Goal: Task Accomplishment & Management: Manage account settings

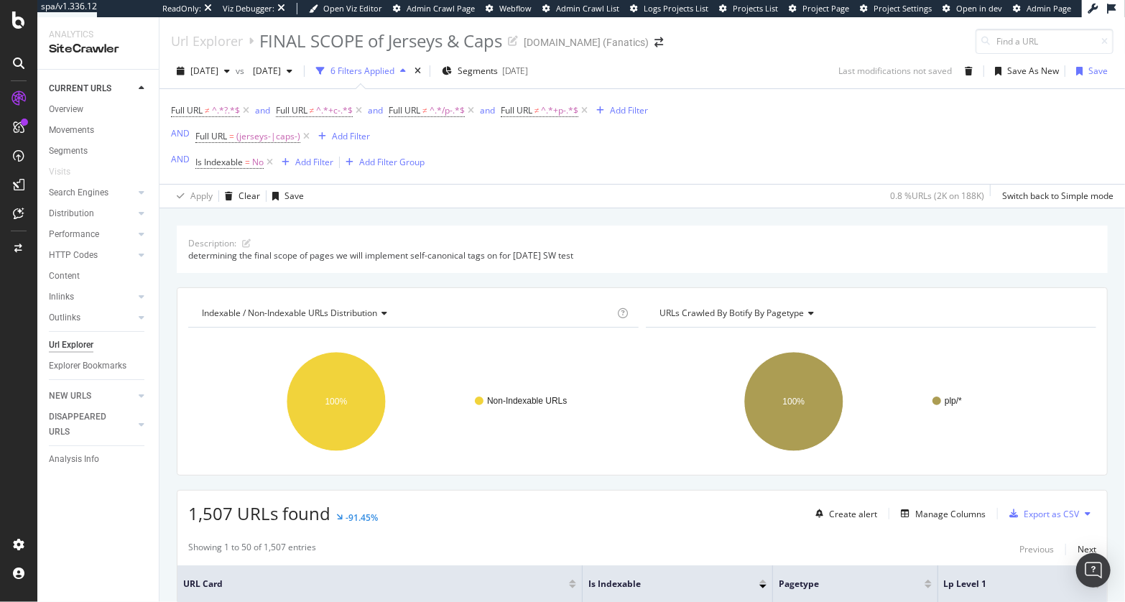
click at [465, 212] on div "Description: determining the final scope of pages we will implement self-canoni…" at bounding box center [643, 225] width 966 height 34
drag, startPoint x: 327, startPoint y: 70, endPoint x: 331, endPoint y: 81, distance: 11.6
click at [281, 70] on span "2025 Jun. 29th" at bounding box center [264, 71] width 34 height 12
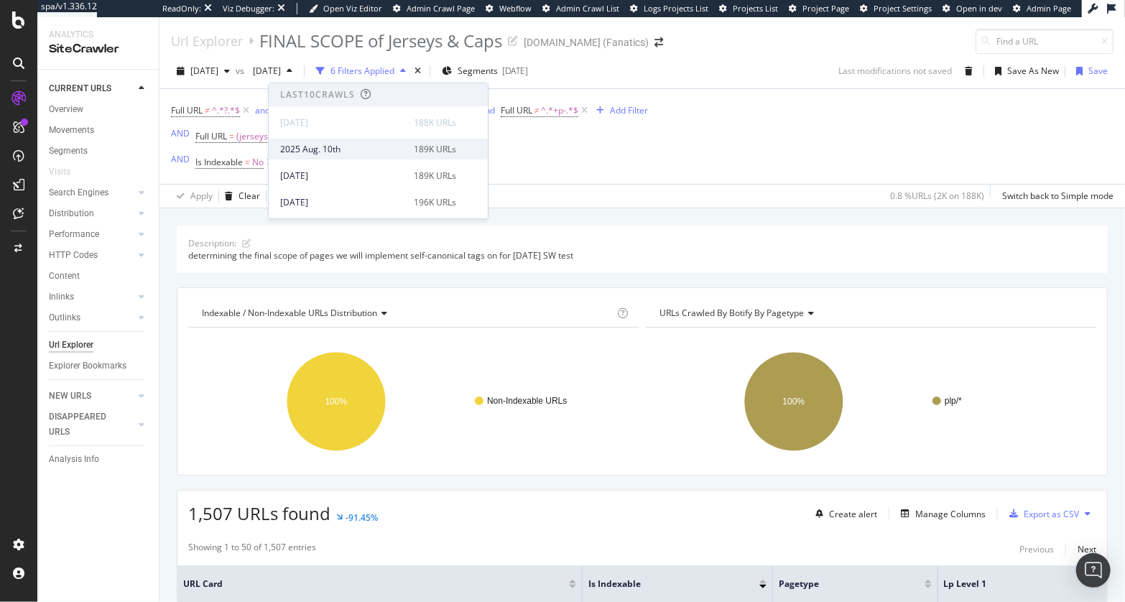
click at [339, 149] on div "2025 Aug. 10th" at bounding box center [342, 149] width 125 height 13
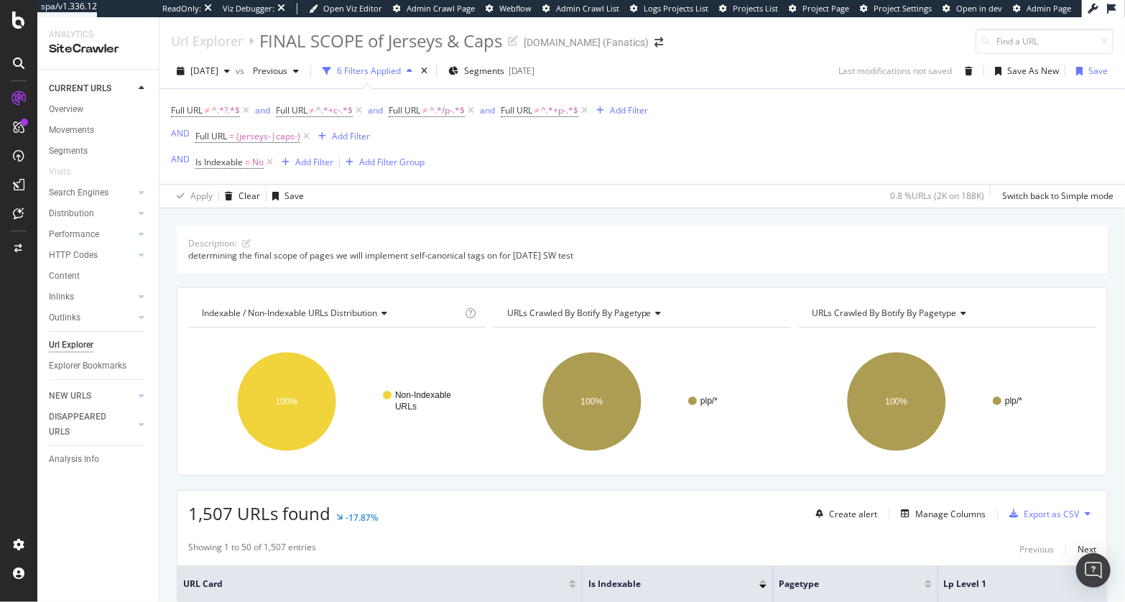
click at [416, 223] on div "Description: determining the final scope of pages we will implement self-canoni…" at bounding box center [643, 225] width 966 height 34
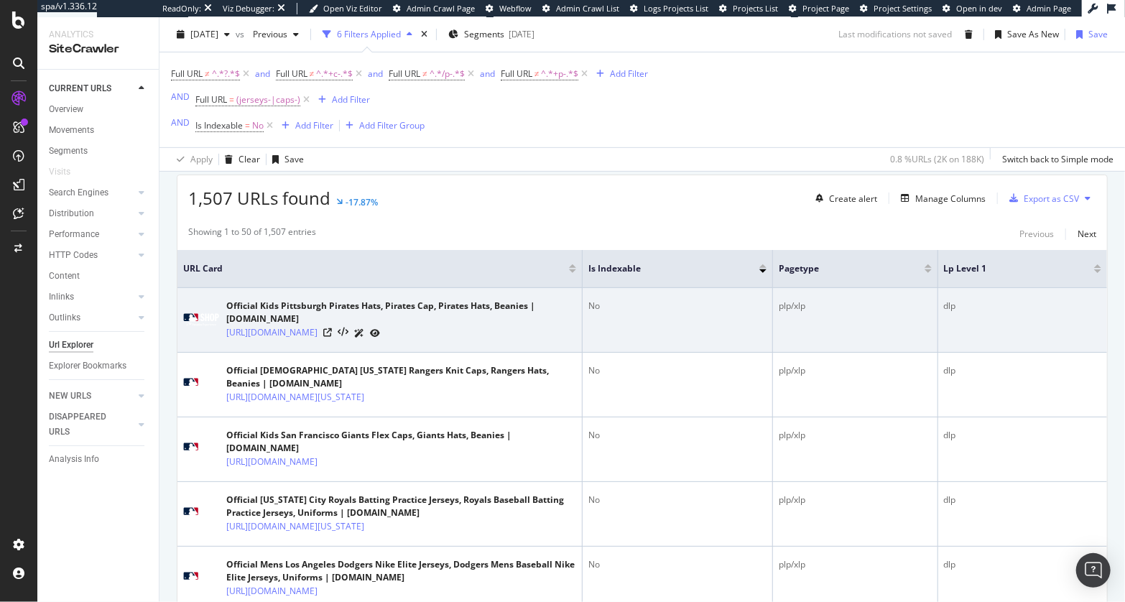
scroll to position [382, 0]
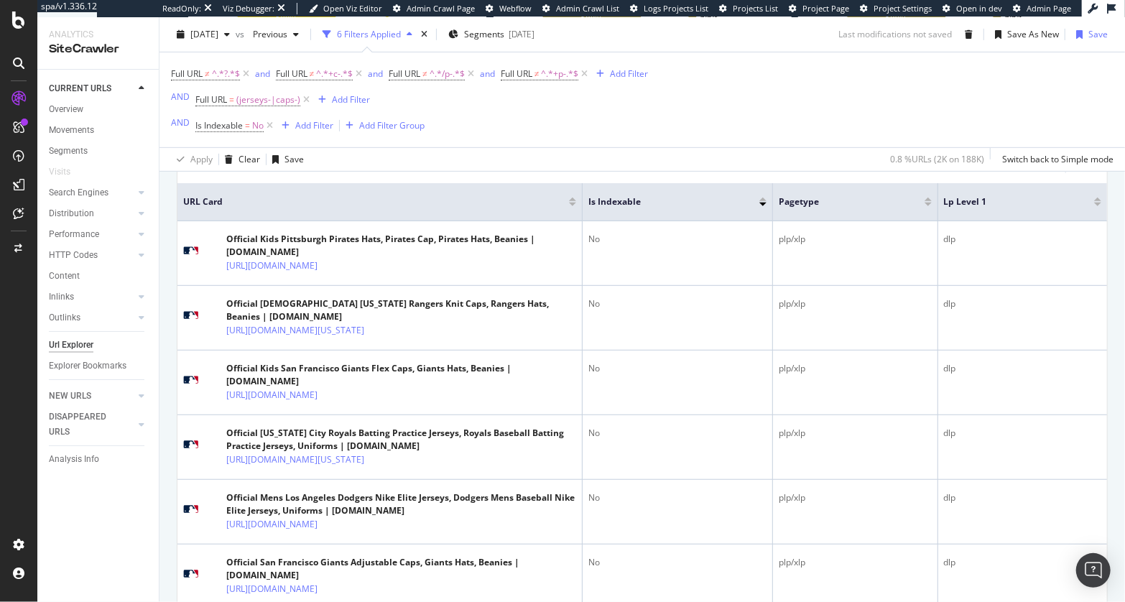
click at [517, 173] on div "Showing 1 to 50 of 1,507 entries Previous Next" at bounding box center [642, 167] width 930 height 17
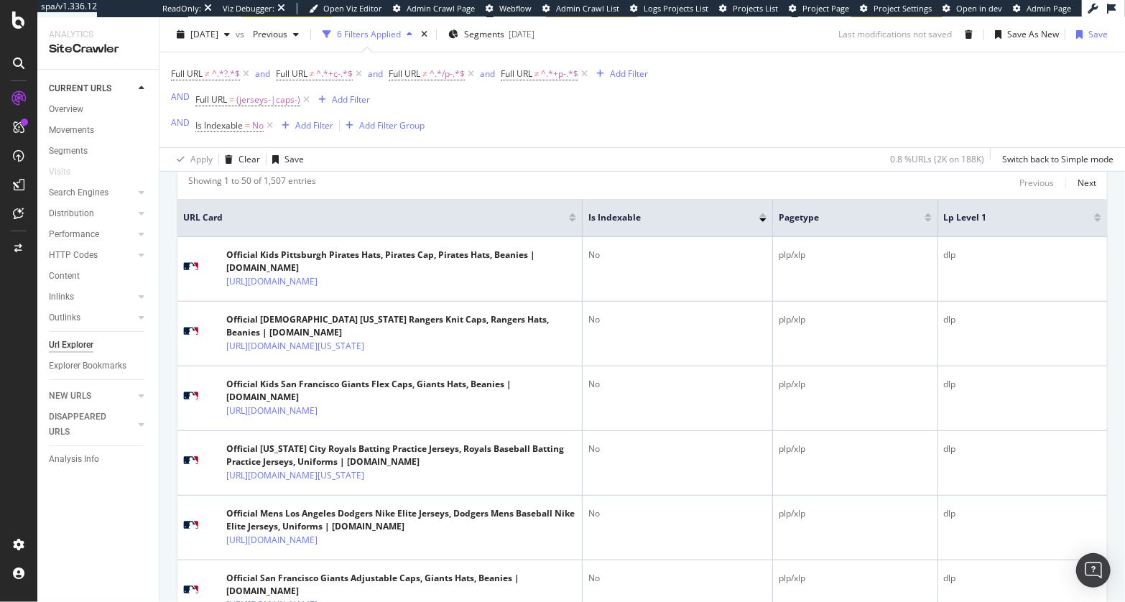
click at [535, 182] on div "Showing 1 to 50 of 1,507 entries Previous Next" at bounding box center [642, 183] width 930 height 17
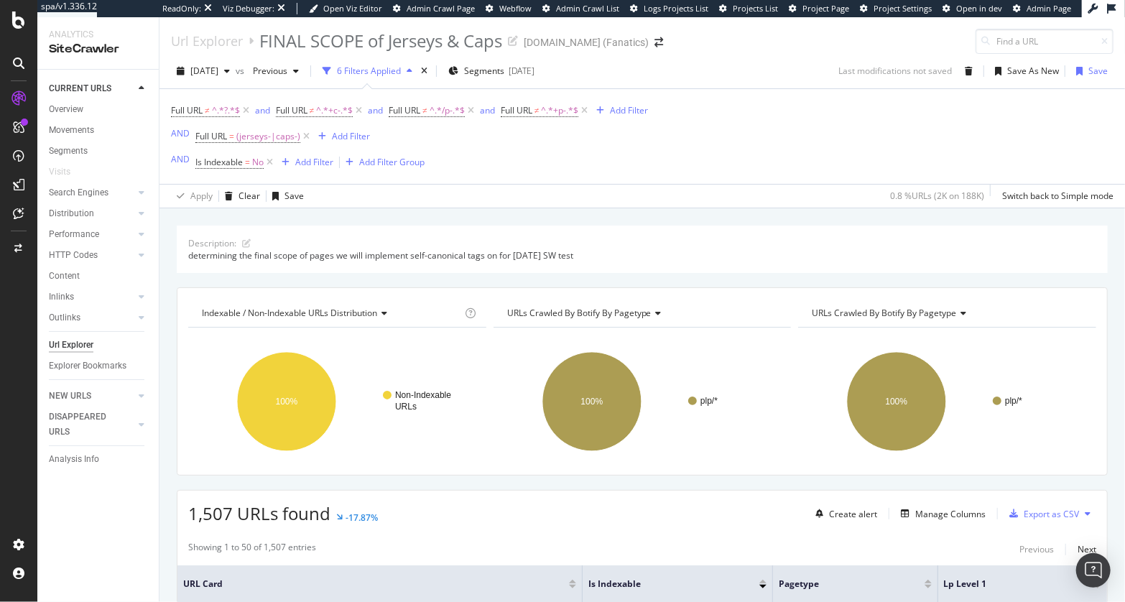
drag, startPoint x: 576, startPoint y: 214, endPoint x: 529, endPoint y: 162, distance: 69.7
click at [576, 214] on div "Description: determining the final scope of pages we will implement self-canoni…" at bounding box center [643, 225] width 966 height 34
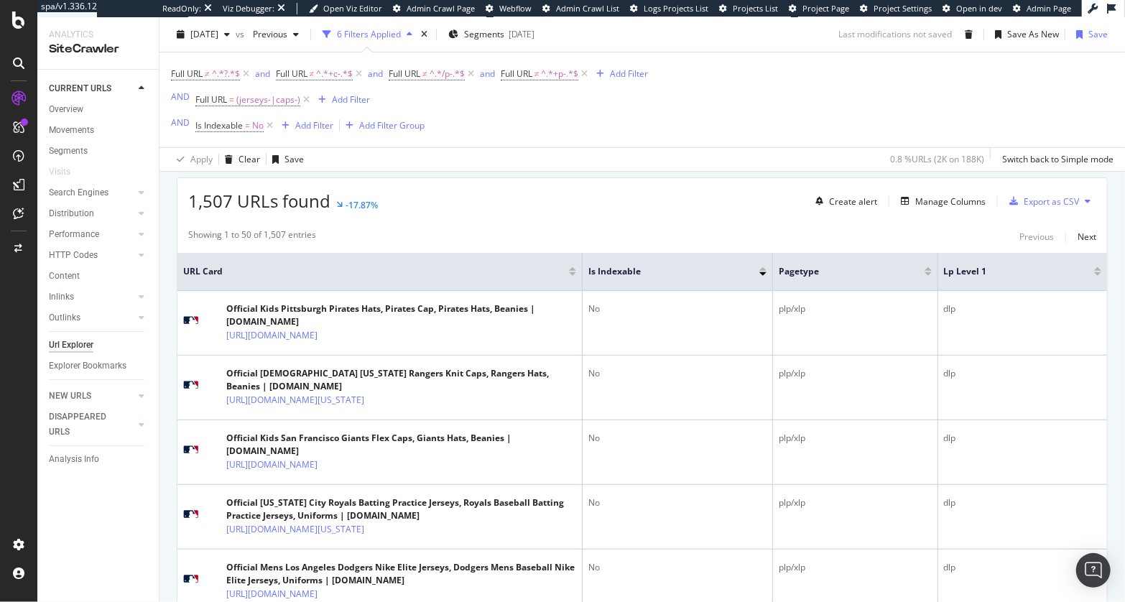
scroll to position [249, 0]
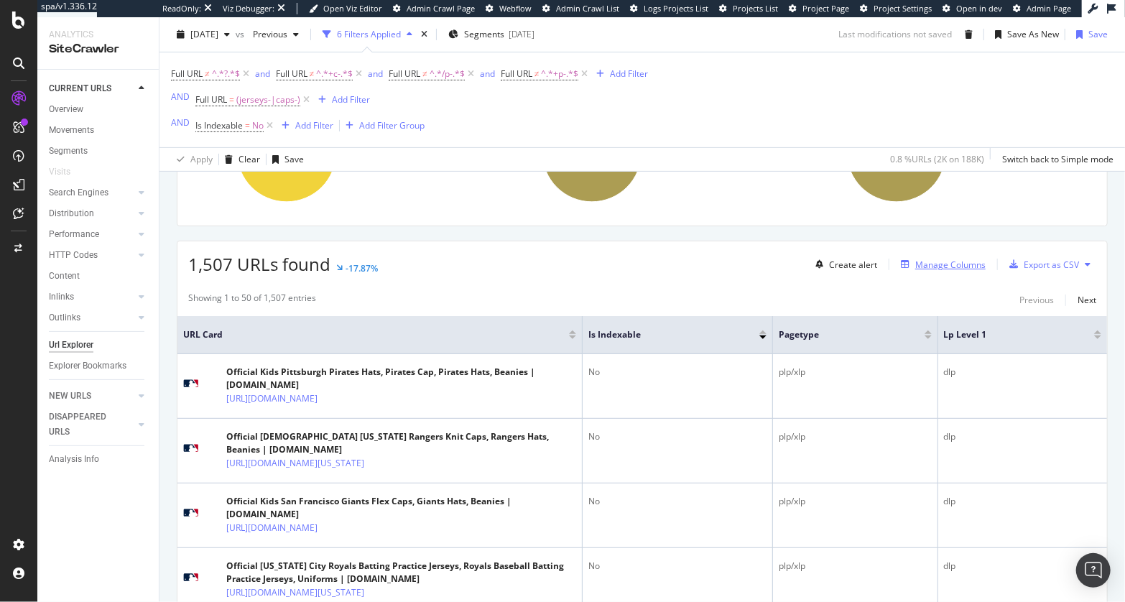
click at [948, 263] on div "Manage Columns" at bounding box center [950, 265] width 70 height 12
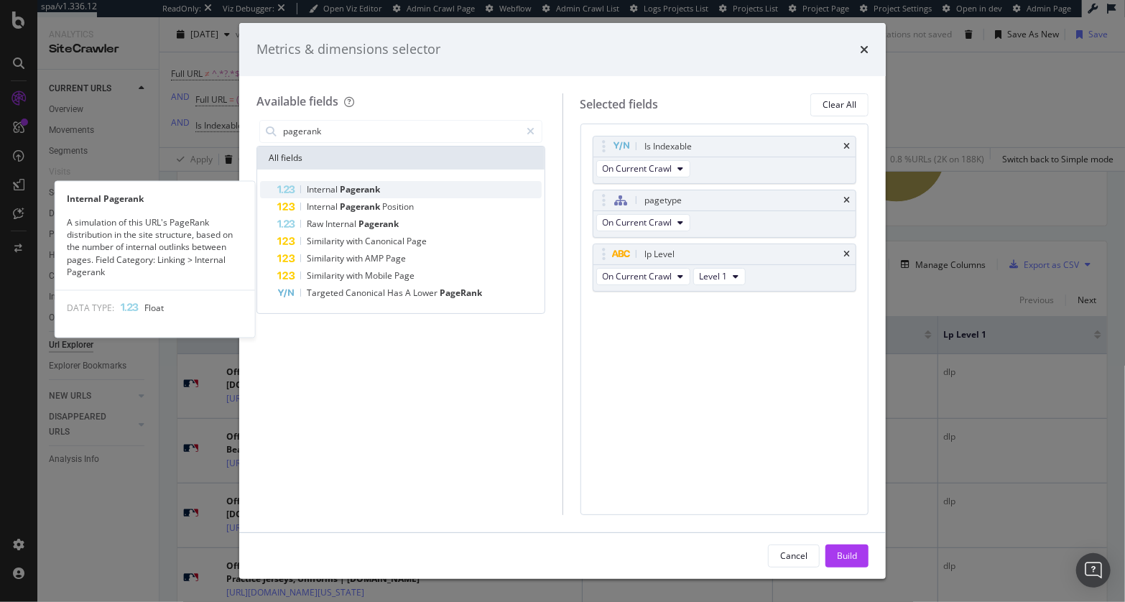
type input "pagerank"
click at [392, 190] on div "Internal Pagerank" at bounding box center [409, 189] width 264 height 17
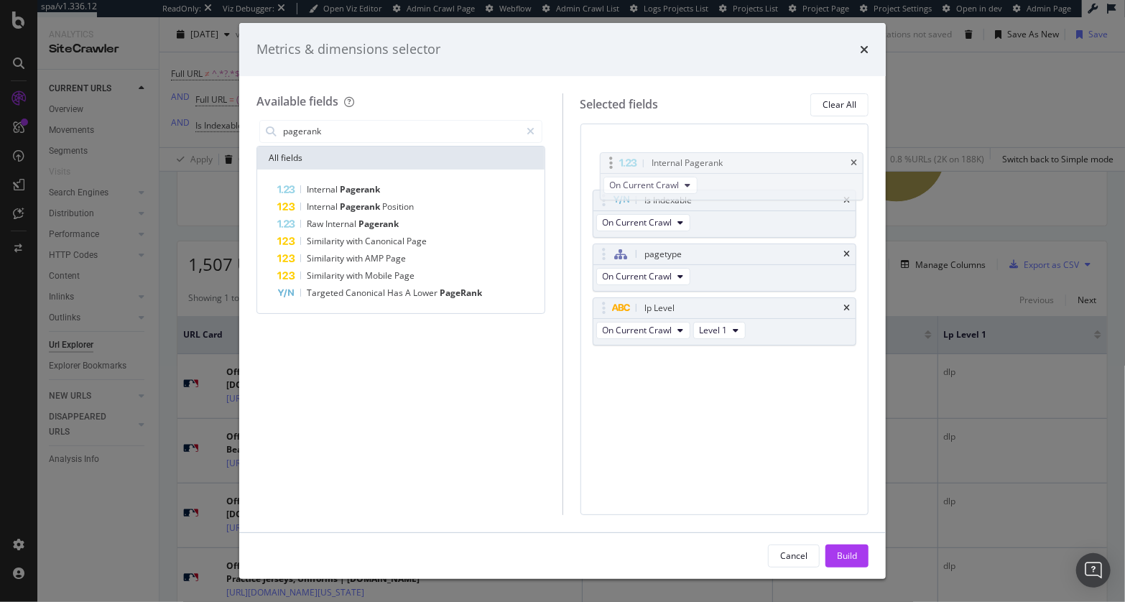
drag, startPoint x: 608, startPoint y: 310, endPoint x: 615, endPoint y: 165, distance: 144.6
click at [615, 165] on body "spa/v1.336.12 ReadOnly: Viz Debugger: Open Viz Editor Admin Crawl Page Webflow …" at bounding box center [562, 301] width 1125 height 602
drag, startPoint x: 846, startPoint y: 196, endPoint x: 845, endPoint y: 205, distance: 8.7
click at [846, 196] on icon "times" at bounding box center [847, 200] width 6 height 9
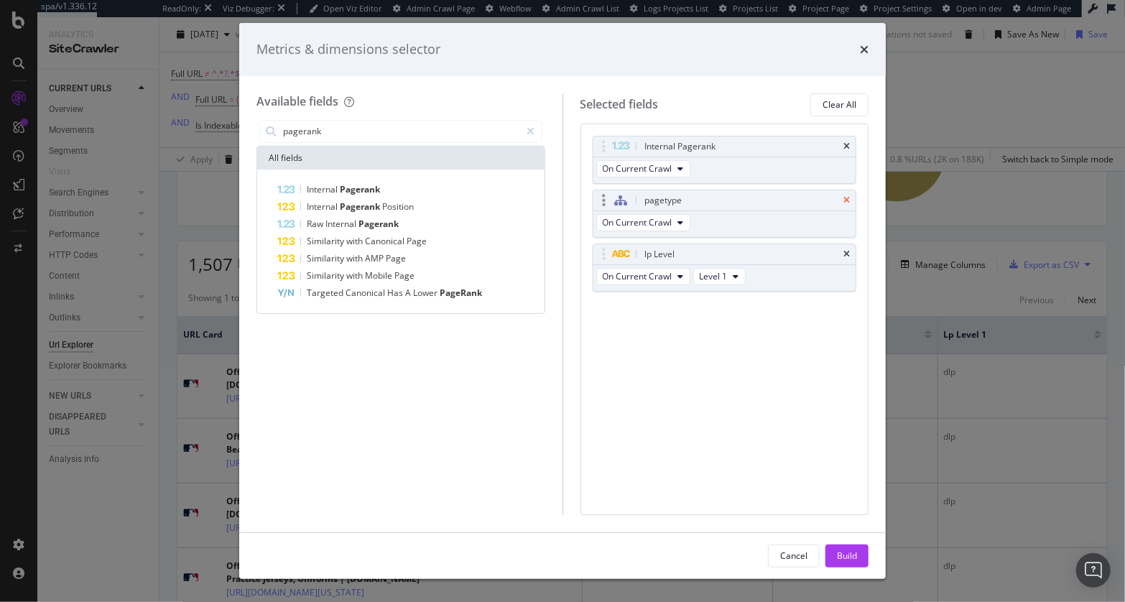
click at [846, 199] on icon "times" at bounding box center [847, 200] width 6 height 9
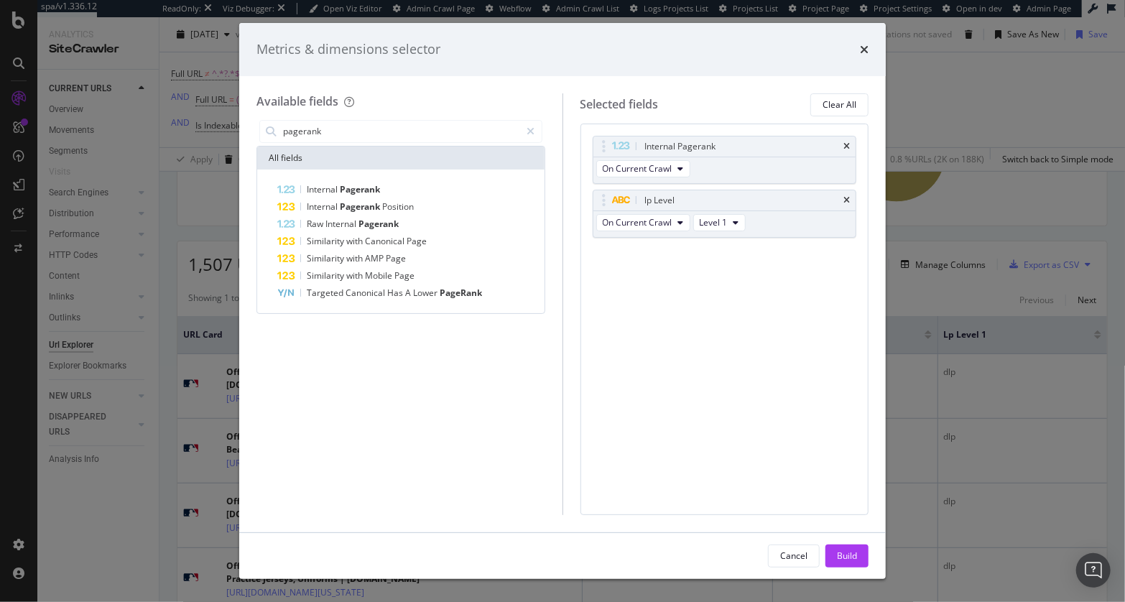
click at [856, 555] on div "Build" at bounding box center [847, 556] width 20 height 12
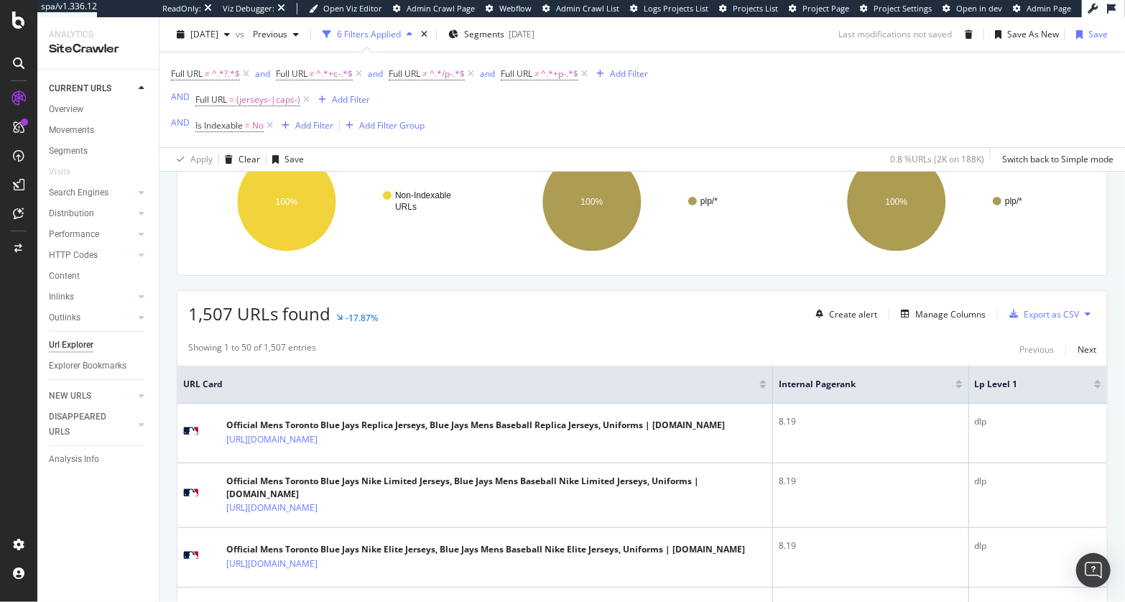
scroll to position [389, 0]
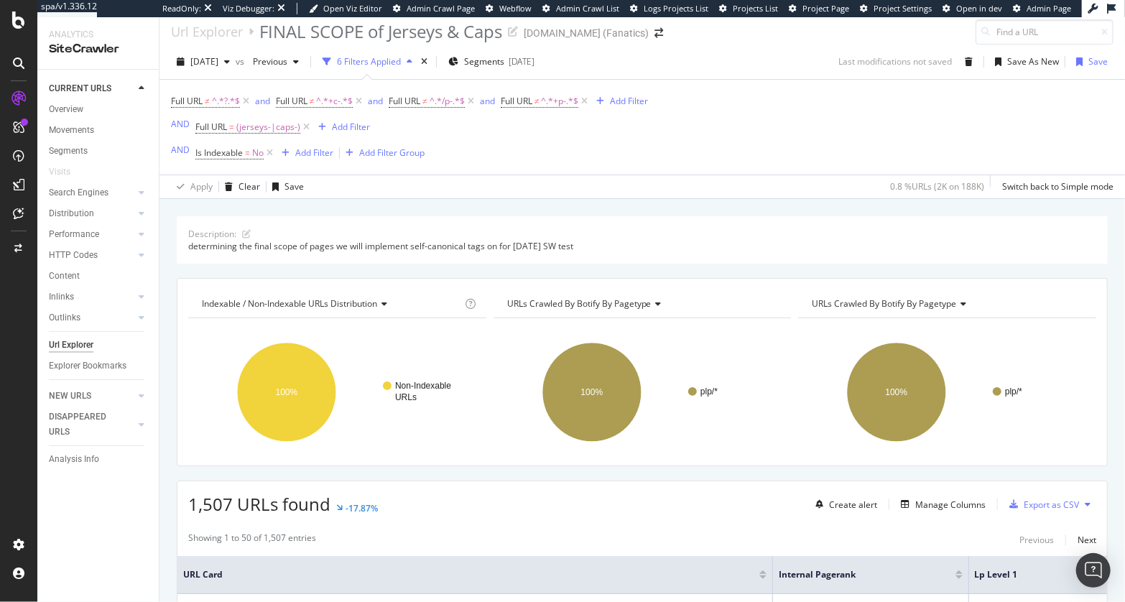
scroll to position [0, 0]
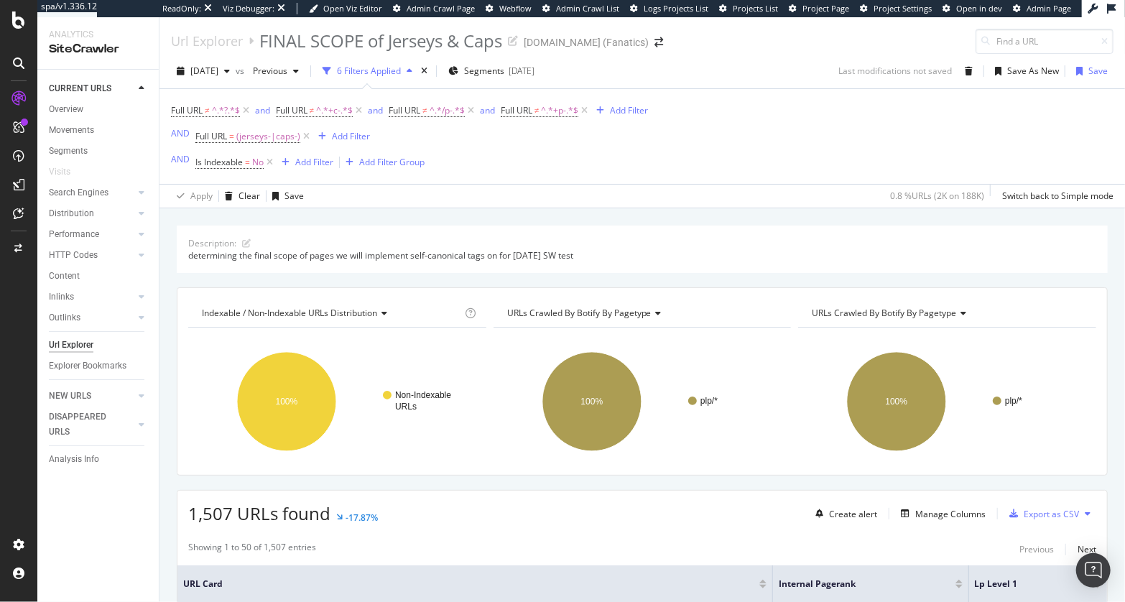
click at [381, 218] on div "Description: determining the final scope of pages we will implement self-canoni…" at bounding box center [643, 225] width 966 height 34
drag, startPoint x: 794, startPoint y: 220, endPoint x: 661, endPoint y: 203, distance: 134.0
click at [793, 220] on div "Description: determining the final scope of pages we will implement self-canoni…" at bounding box center [643, 225] width 966 height 34
click at [466, 213] on div "Description: determining the final scope of pages we will implement self-canoni…" at bounding box center [643, 225] width 966 height 34
click at [397, 217] on div "Description: determining the final scope of pages we will implement self-canoni…" at bounding box center [643, 225] width 966 height 34
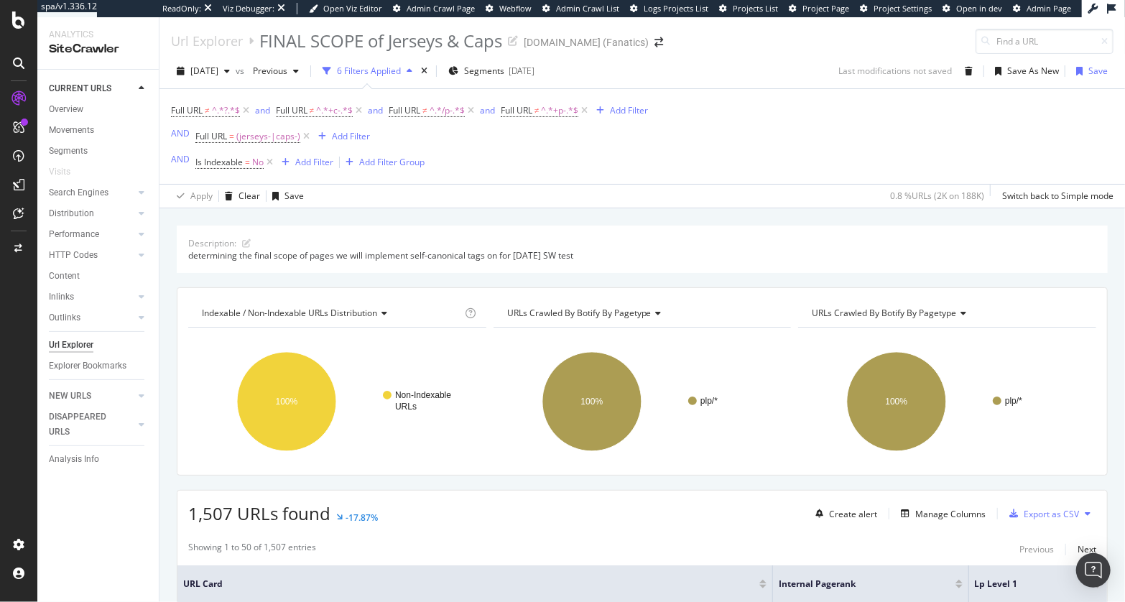
drag, startPoint x: 633, startPoint y: 212, endPoint x: 619, endPoint y: 204, distance: 16.4
click at [633, 212] on div "Description: determining the final scope of pages we will implement self-canoni…" at bounding box center [643, 225] width 966 height 34
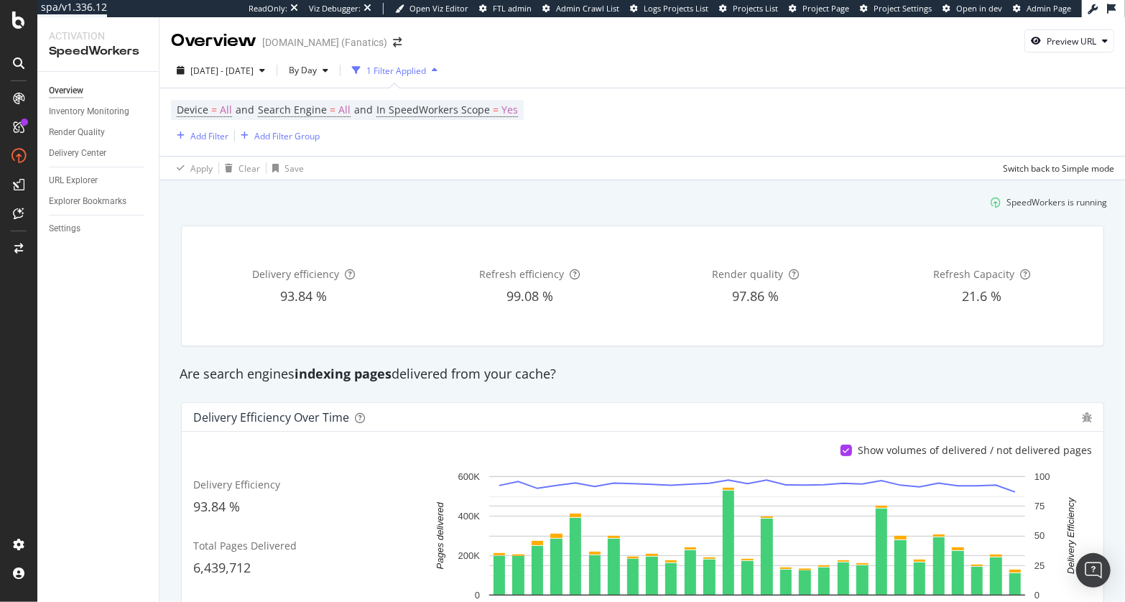
click at [358, 217] on div "Delivery efficiency 93.84 % Refresh efficiency 99.08 % Render quality 97.86 % R…" at bounding box center [642, 286] width 941 height 144
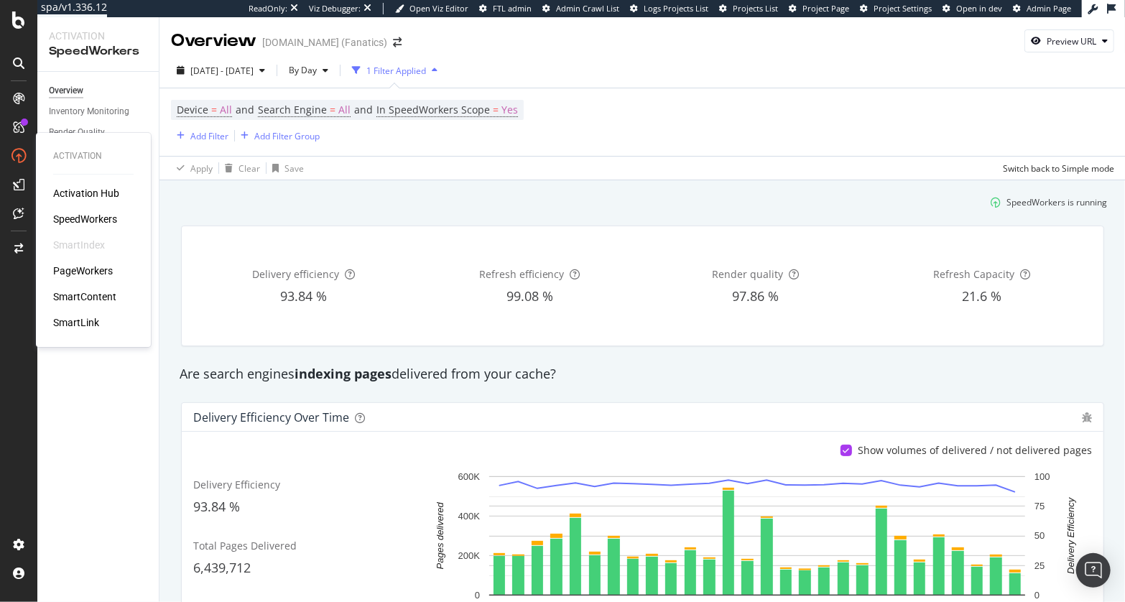
click at [93, 279] on div "Activation Hub SpeedWorkers SmartIndex PageWorkers SmartContent SmartLink" at bounding box center [93, 258] width 80 height 144
click at [98, 274] on div "PageWorkers" at bounding box center [83, 271] width 60 height 14
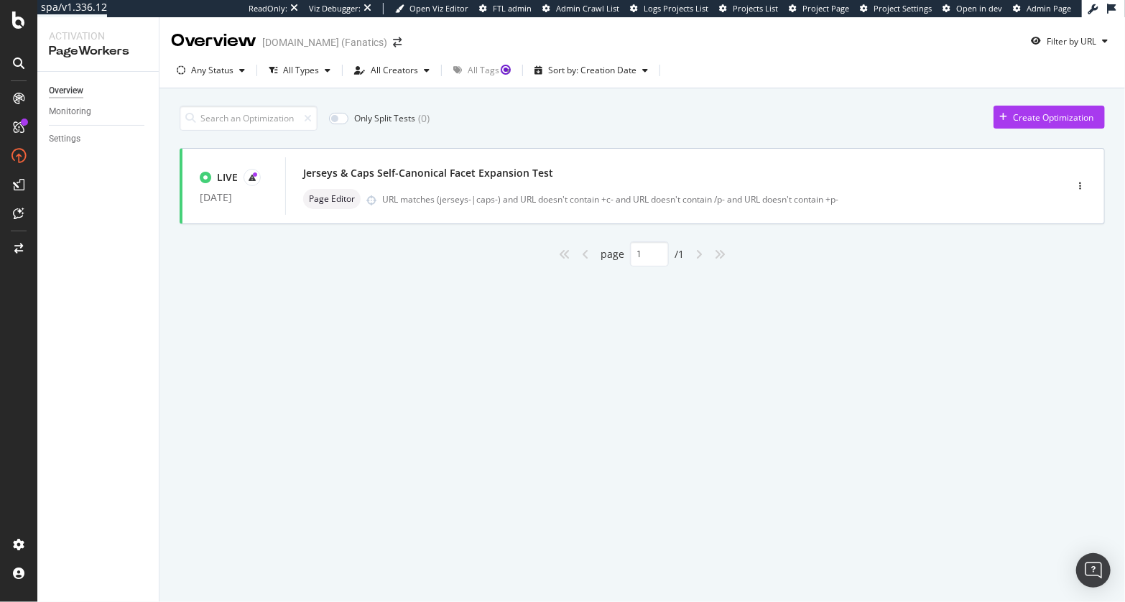
drag, startPoint x: 401, startPoint y: 276, endPoint x: 393, endPoint y: 254, distance: 23.0
click at [401, 275] on div "Only Split Tests ( 0 ) Create Optimization LIVE 13 Aug. 2025 Jerseys & Caps Sel…" at bounding box center [643, 202] width 966 height 228
click at [418, 188] on div "Jerseys & Caps Self-Canonical Facet Expansion Test Page Editor URL matches (jer…" at bounding box center [653, 186] width 701 height 46
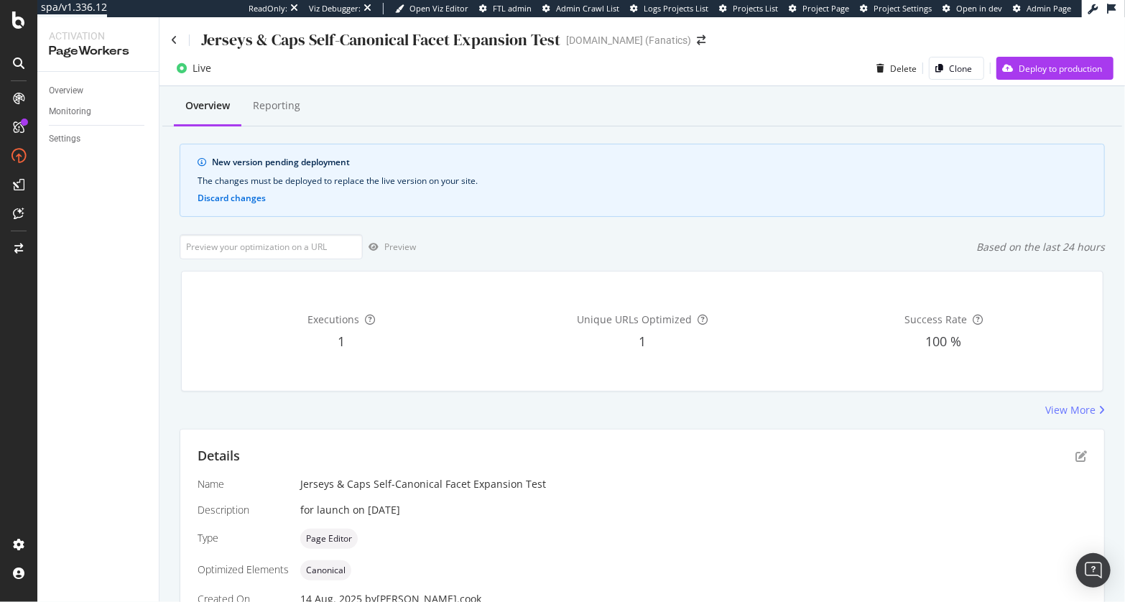
click at [508, 244] on div "Preview Based on the last 24 hours" at bounding box center [642, 246] width 925 height 25
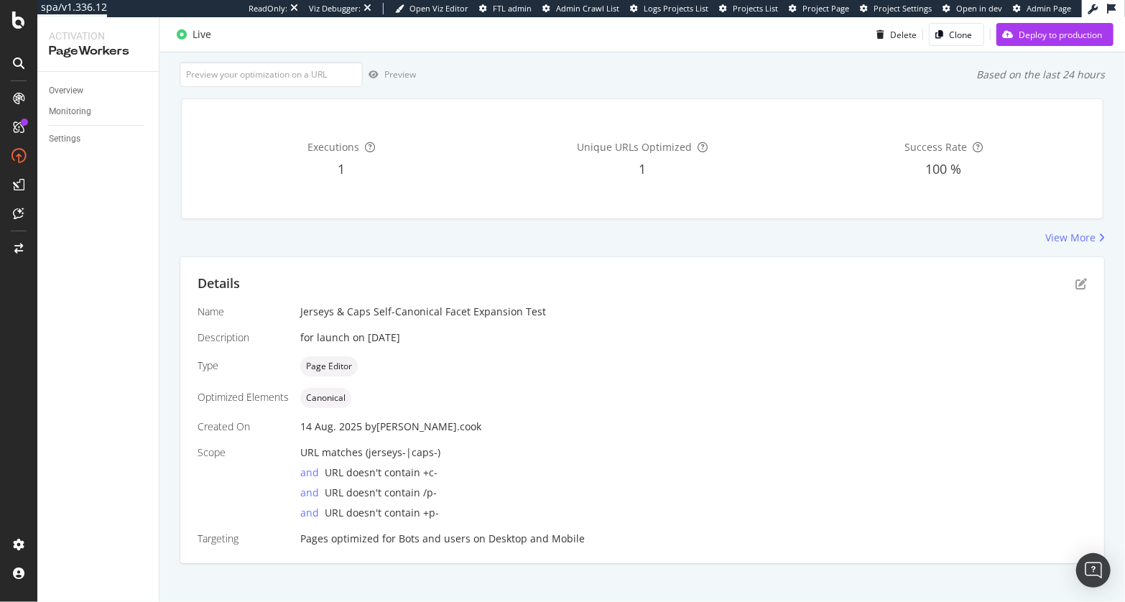
scroll to position [172, 0]
click at [641, 240] on div "View More" at bounding box center [642, 238] width 925 height 14
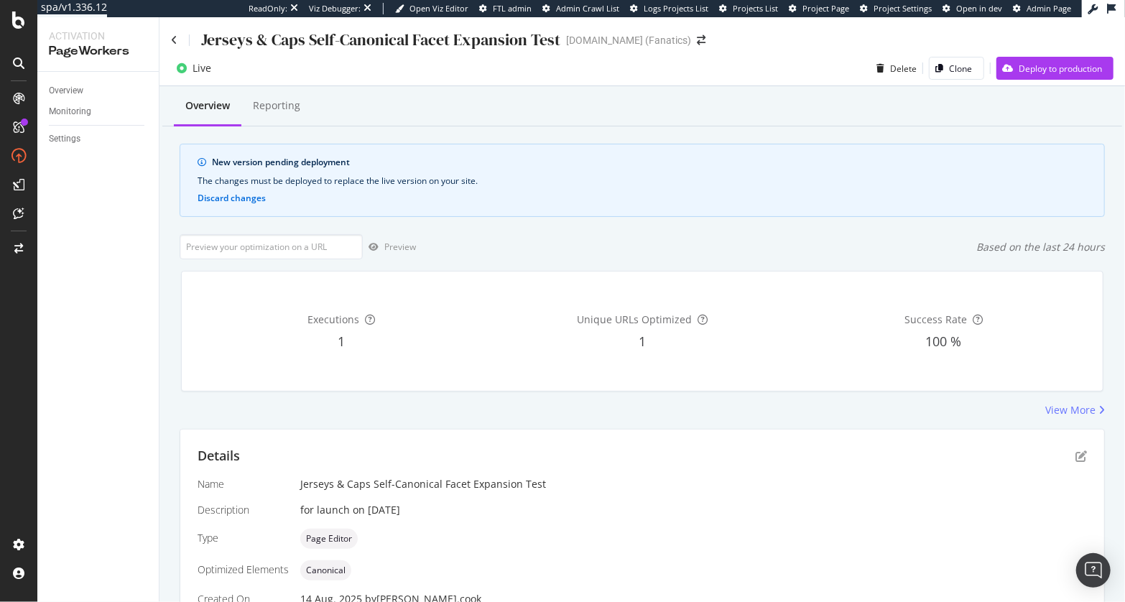
drag, startPoint x: 459, startPoint y: 104, endPoint x: 415, endPoint y: 107, distance: 43.9
click at [458, 104] on div "Overview Reporting" at bounding box center [642, 107] width 960 height 39
click at [556, 249] on div "Preview Based on the last 24 hours" at bounding box center [642, 246] width 925 height 25
click at [565, 237] on div "Preview Based on the last 24 hours" at bounding box center [642, 246] width 925 height 25
drag, startPoint x: 292, startPoint y: 249, endPoint x: 302, endPoint y: 248, distance: 9.5
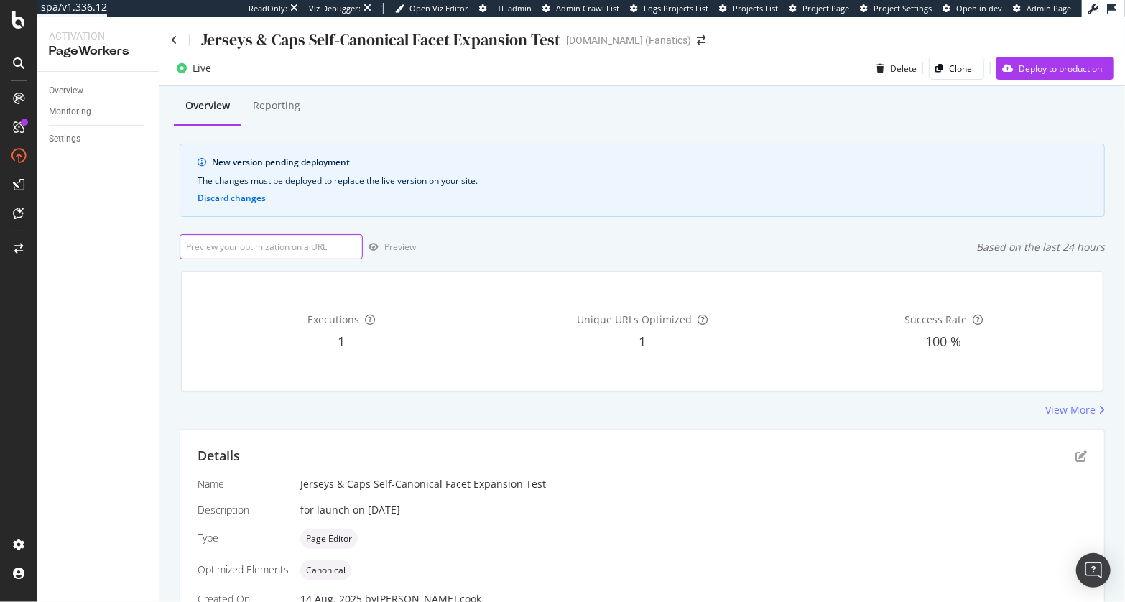
click at [292, 249] on input "url" at bounding box center [271, 246] width 183 height 25
click at [563, 244] on div "Preview Based on the last 24 hours" at bounding box center [642, 246] width 925 height 25
click at [510, 127] on div "Overview Reporting New version pending deployment The changes must be deployed …" at bounding box center [643, 436] width 966 height 701
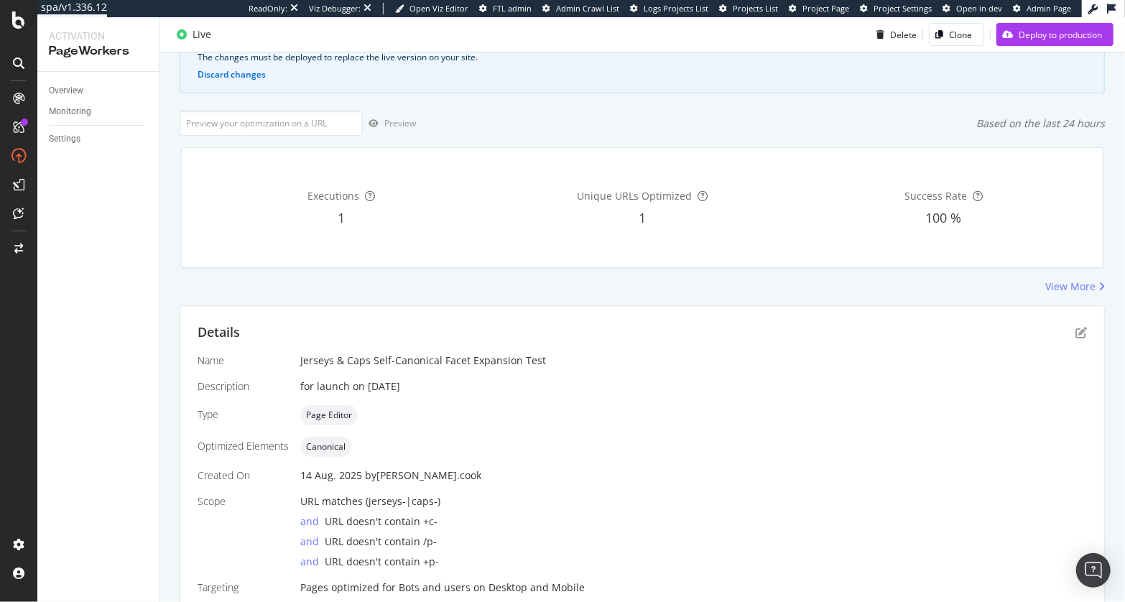
scroll to position [184, 0]
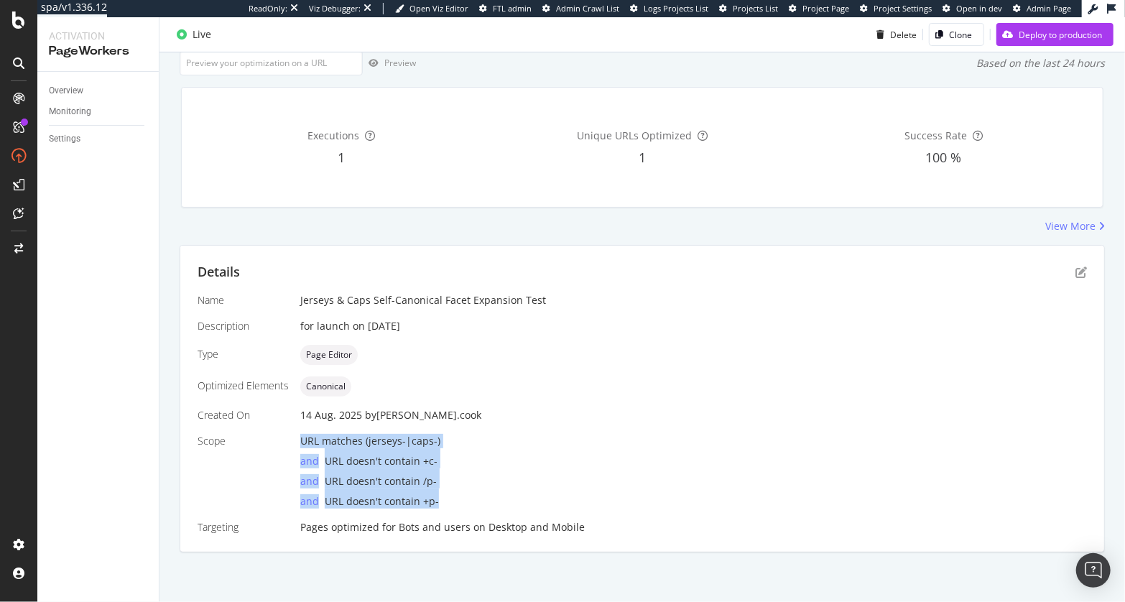
drag, startPoint x: 300, startPoint y: 440, endPoint x: 466, endPoint y: 502, distance: 177.1
click at [468, 502] on div "URL matches (jerseys-|caps-) and URL doesn't contain +c- and URL doesn't contai…" at bounding box center [693, 471] width 787 height 75
click at [458, 500] on div "and URL doesn't contain +p-" at bounding box center [693, 499] width 787 height 20
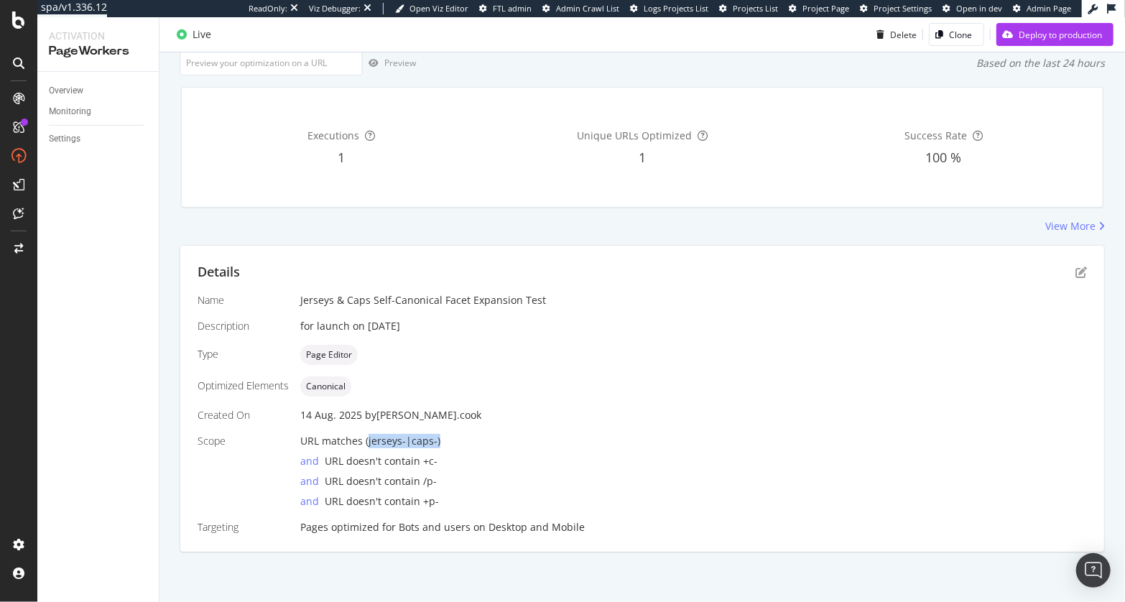
drag, startPoint x: 389, startPoint y: 441, endPoint x: 434, endPoint y: 441, distance: 45.3
click at [434, 441] on span "URL matches (jerseys-|caps-)" at bounding box center [370, 441] width 140 height 14
click at [448, 496] on div "and URL doesn't contain +p-" at bounding box center [693, 499] width 787 height 20
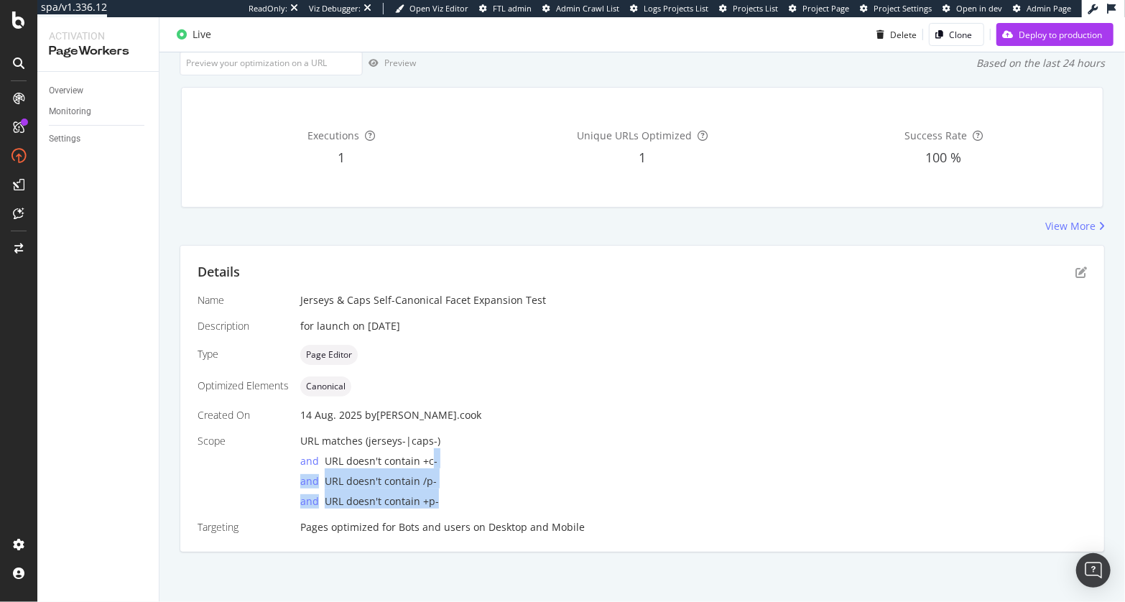
drag, startPoint x: 446, startPoint y: 503, endPoint x: 428, endPoint y: 462, distance: 44.7
click at [430, 464] on div "URL matches (jerseys-|caps-) and URL doesn't contain +c- and URL doesn't contai…" at bounding box center [693, 471] width 787 height 75
click at [428, 462] on span "URL doesn't contain +c-" at bounding box center [381, 461] width 113 height 14
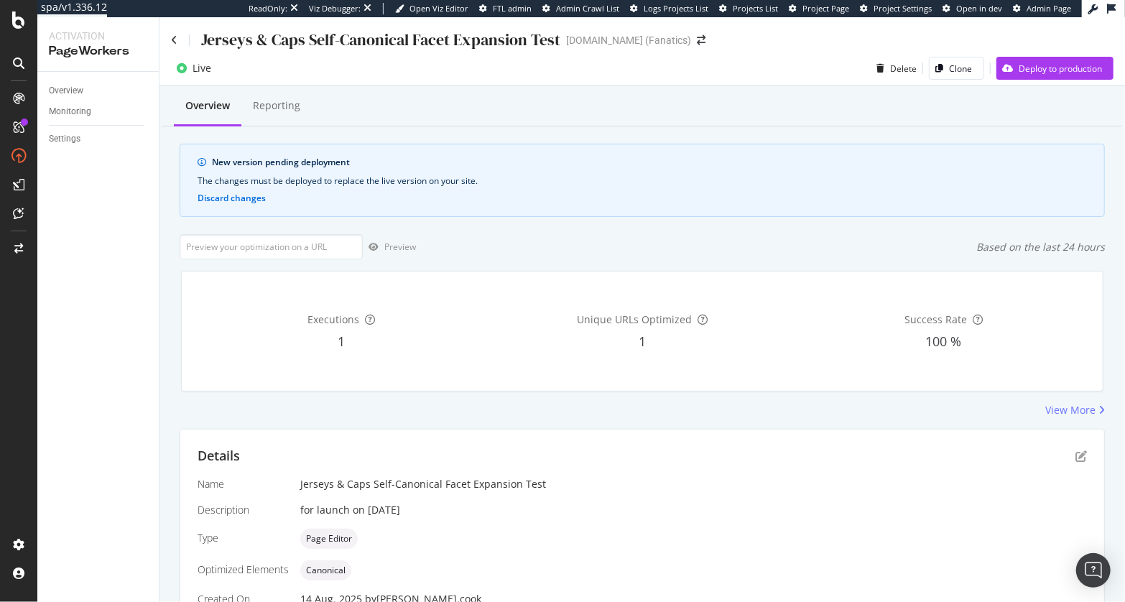
drag, startPoint x: 507, startPoint y: 125, endPoint x: 498, endPoint y: 129, distance: 9.6
click at [507, 125] on div "Overview Reporting" at bounding box center [642, 107] width 960 height 39
click at [175, 183] on div "Overview Reporting New version pending deployment The changes must be deployed …" at bounding box center [643, 436] width 966 height 701
click at [186, 38] on div "Jerseys & Caps Self-Canonical Facet Expansion Test" at bounding box center [365, 40] width 389 height 22
drag, startPoint x: 179, startPoint y: 39, endPoint x: 142, endPoint y: 76, distance: 52.8
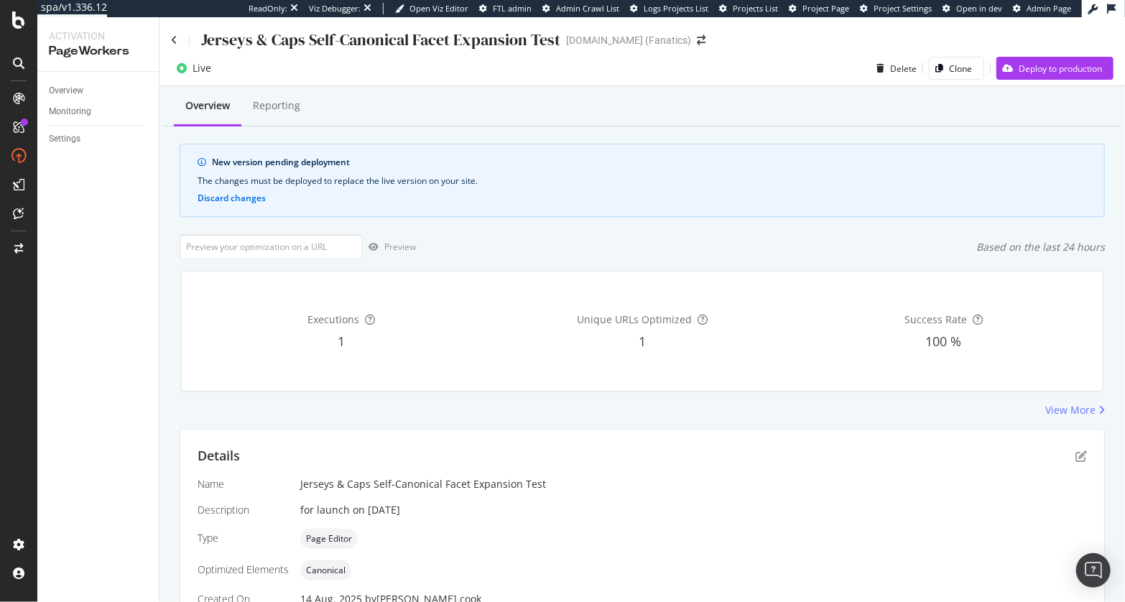
click at [179, 39] on div "Jerseys & Caps Self-Canonical Facet Expansion Test" at bounding box center [365, 40] width 389 height 22
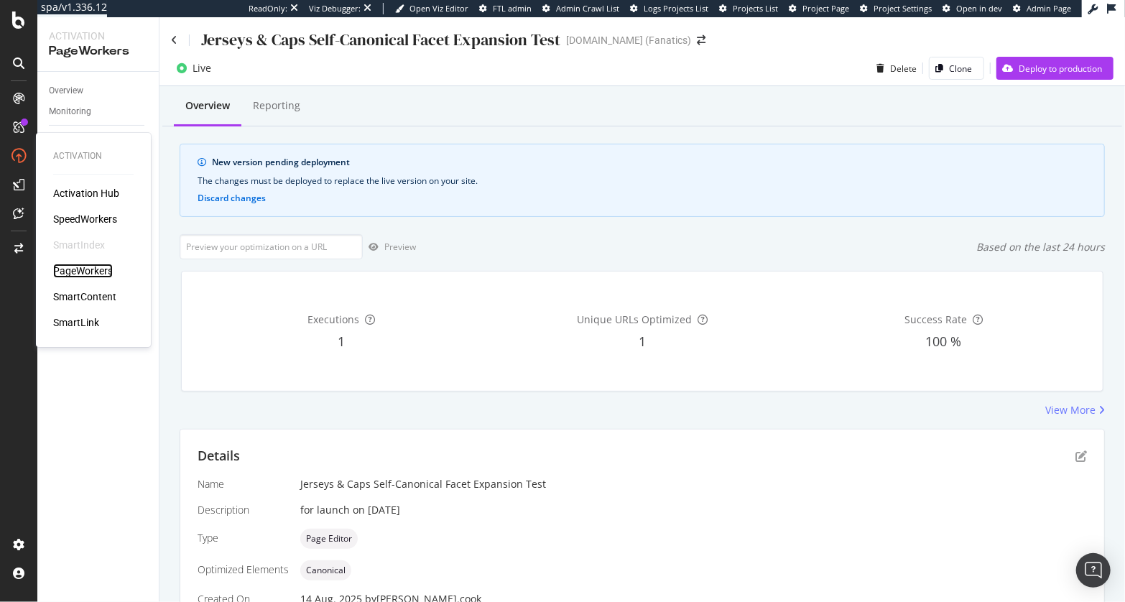
click at [89, 274] on div "PageWorkers" at bounding box center [83, 271] width 60 height 14
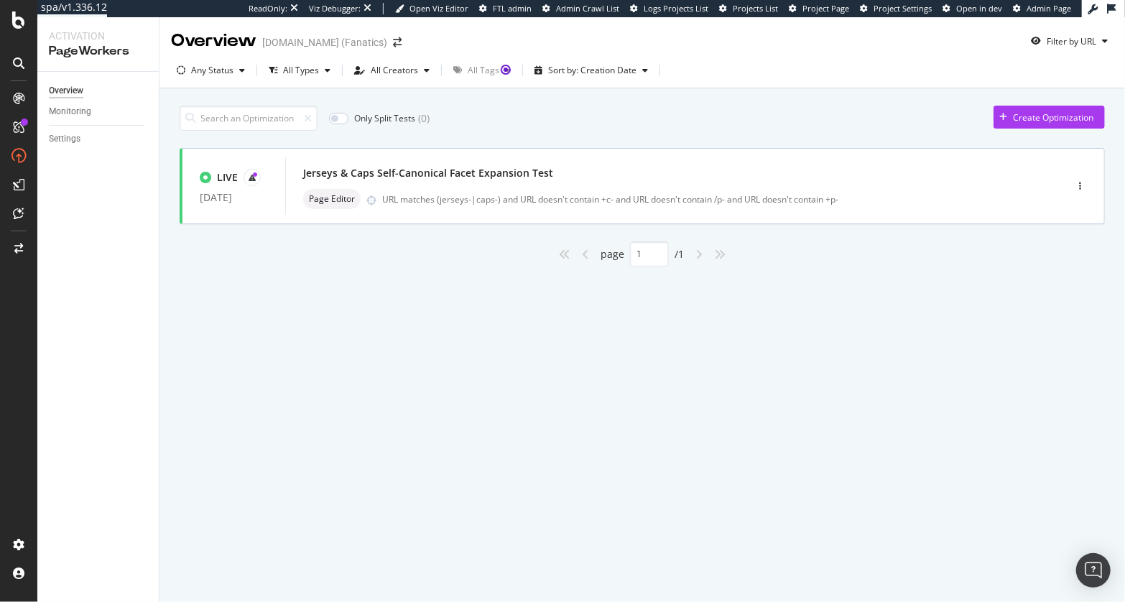
click at [164, 262] on div "Only Split Tests ( 0 ) Create Optimization LIVE 13 Aug. 2025 Jerseys & Caps Sel…" at bounding box center [643, 202] width 966 height 228
click at [168, 221] on div "Only Split Tests ( 0 ) Create Optimization LIVE 13 Aug. 2025 Jerseys & Caps Sel…" at bounding box center [643, 202] width 966 height 228
click at [744, 186] on div "Jerseys & Caps Self-Canonical Facet Expansion Test Page Editor URL matches (jer…" at bounding box center [653, 186] width 701 height 46
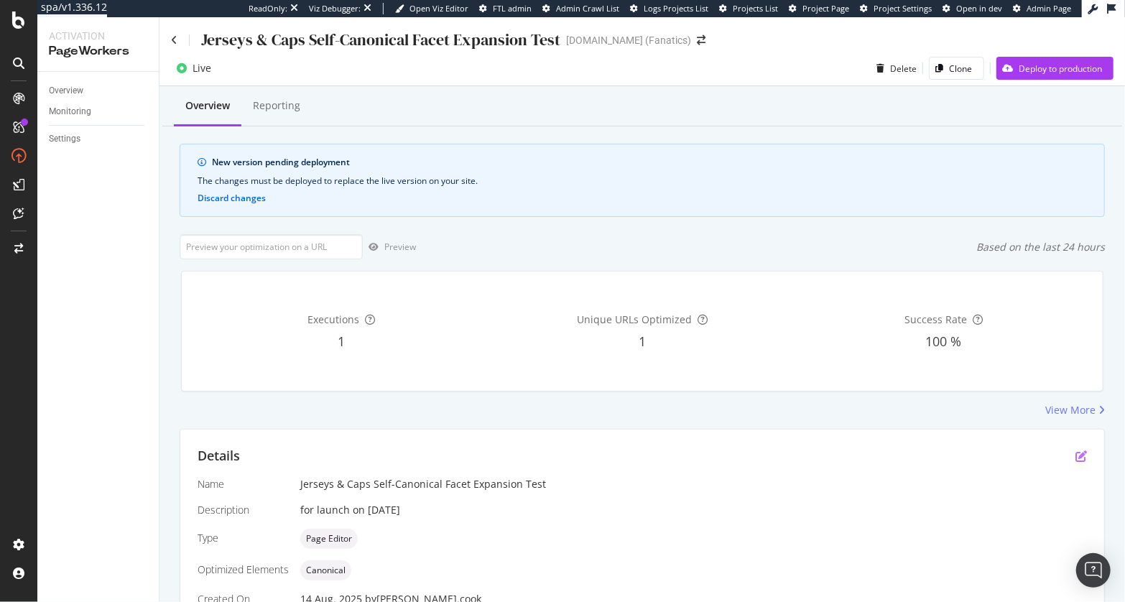
click at [1075, 457] on div "Details" at bounding box center [643, 456] width 890 height 19
click at [1079, 457] on icon "pen-to-square" at bounding box center [1081, 456] width 11 height 11
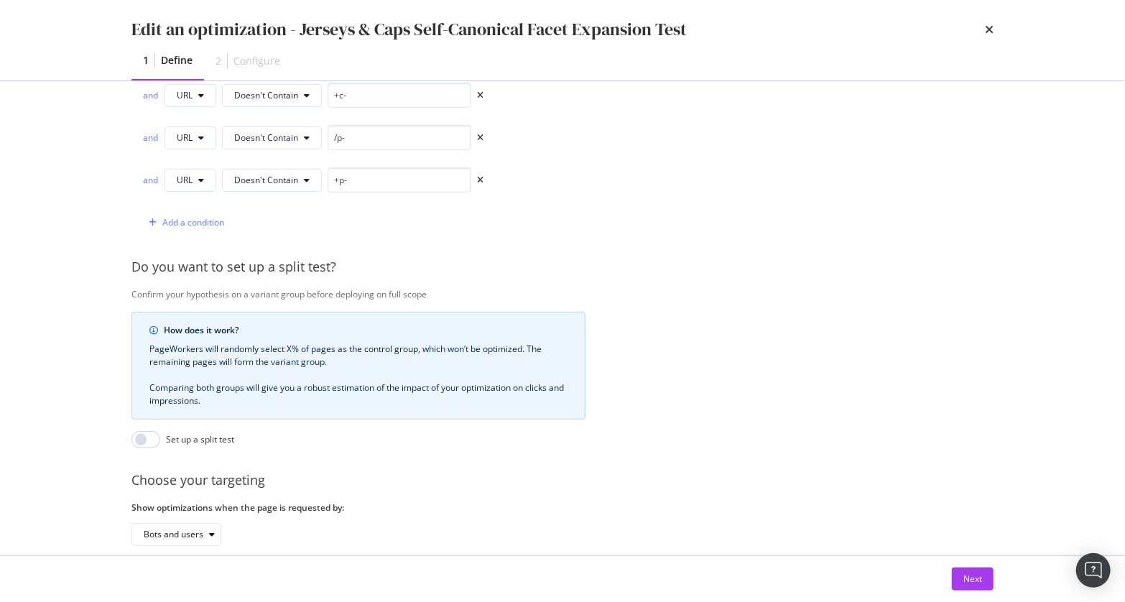
scroll to position [509, 0]
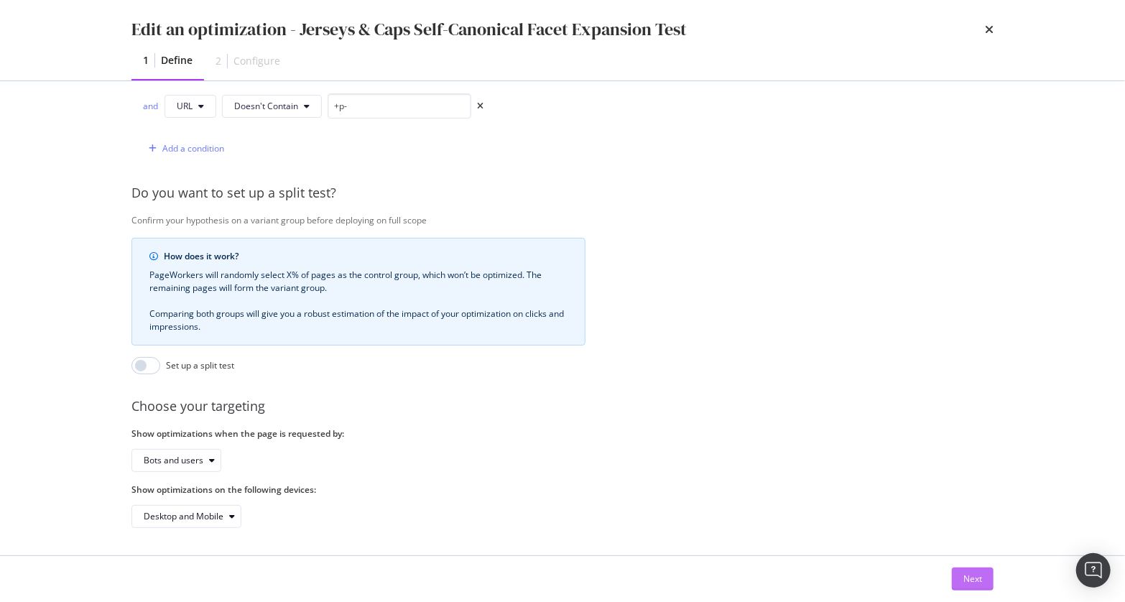
click at [971, 576] on div "Next" at bounding box center [973, 579] width 19 height 12
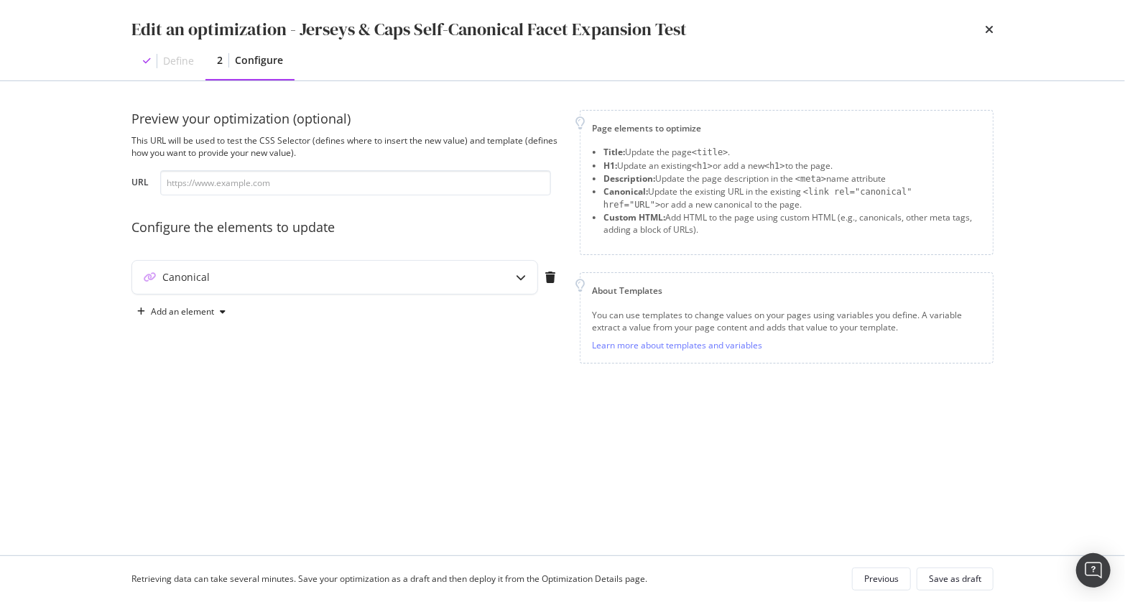
scroll to position [0, 0]
click at [523, 282] on div "modal" at bounding box center [520, 277] width 33 height 33
type textarea "https://www.mlbshop.com{{ url }}"
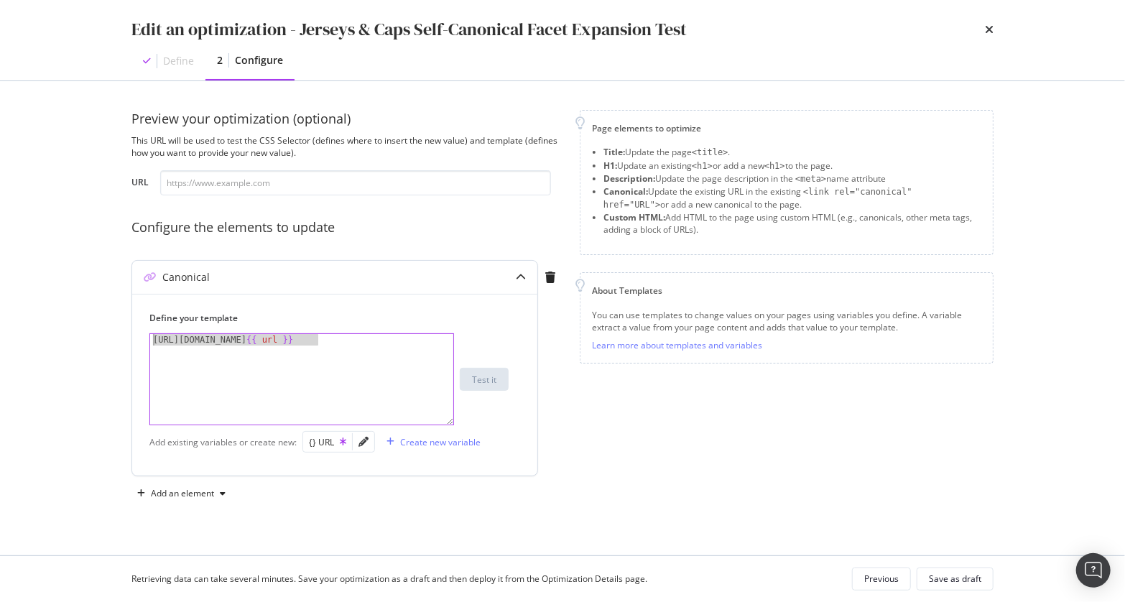
drag, startPoint x: 358, startPoint y: 348, endPoint x: 131, endPoint y: 343, distance: 226.4
click at [130, 343] on div "Preview your optimization (optional) This URL will be used to test the CSS Sele…" at bounding box center [563, 318] width 920 height 474
click at [361, 354] on div "https://www.mlbshop.com {{ url }}" at bounding box center [302, 391] width 304 height 114
click at [543, 395] on div "Canonical Define your template https://www.mlbshop.com{{ url }} 1 https://www.m…" at bounding box center [346, 371] width 431 height 222
click at [987, 28] on icon "times" at bounding box center [989, 29] width 9 height 11
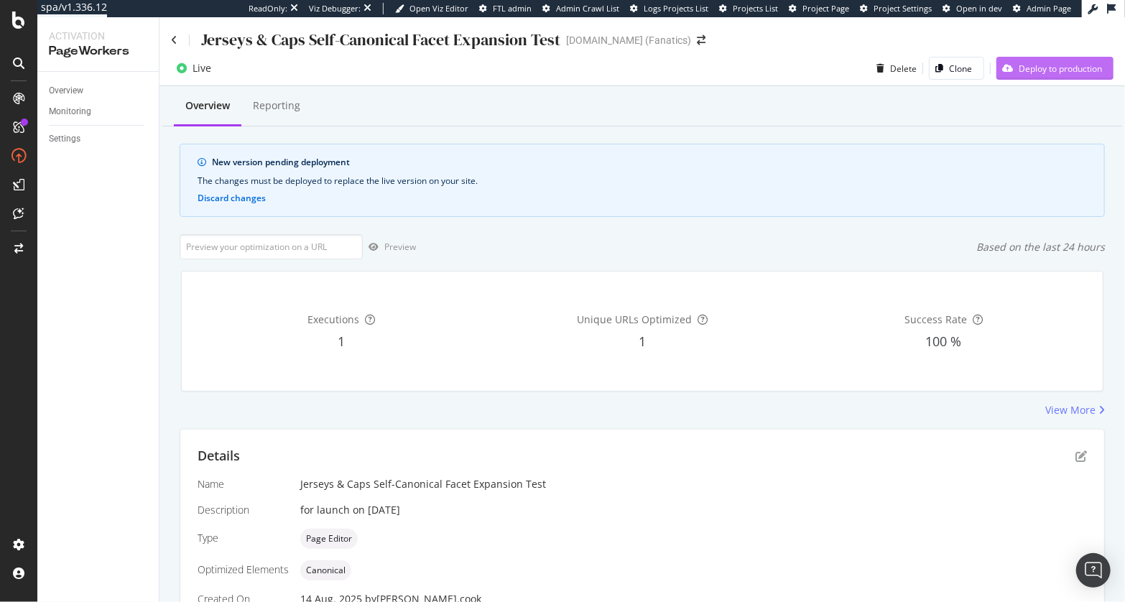
click at [1032, 69] on div "Deploy to production" at bounding box center [1060, 69] width 83 height 12
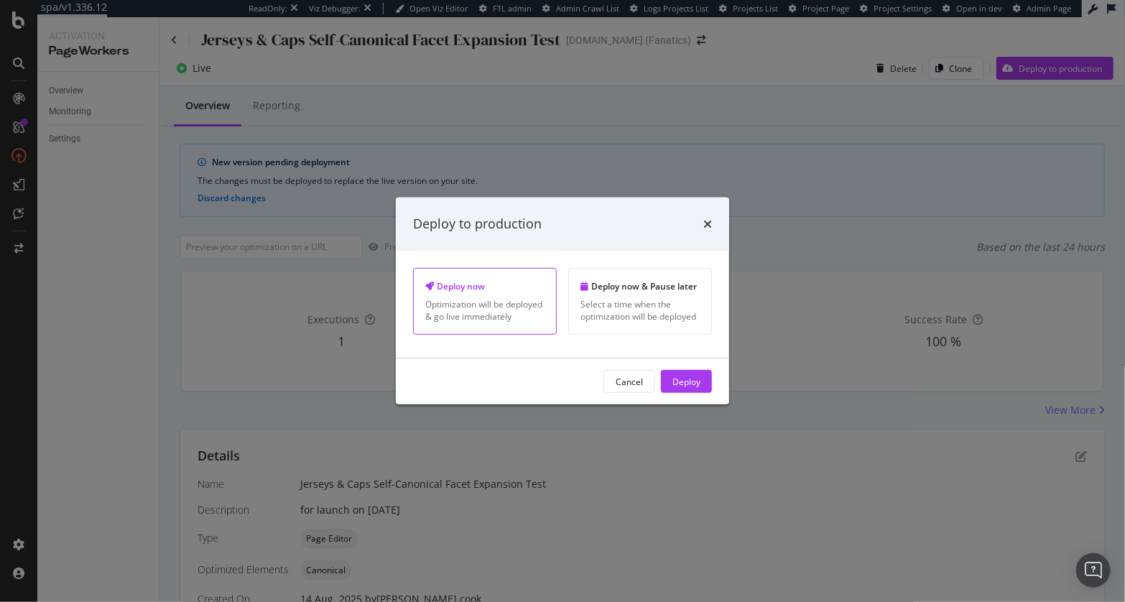
drag, startPoint x: 543, startPoint y: 379, endPoint x: 660, endPoint y: 377, distance: 116.4
click at [543, 379] on div "Cancel Deploy" at bounding box center [562, 381] width 299 height 23
click at [693, 379] on div "Deploy" at bounding box center [687, 381] width 28 height 12
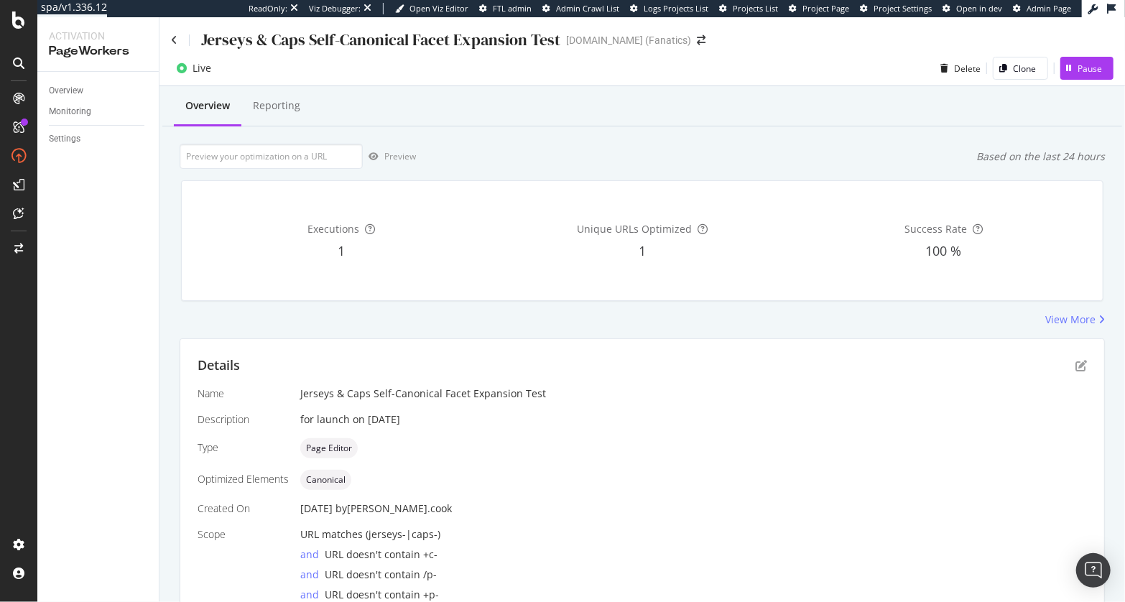
click at [596, 139] on div "Overview Reporting Preview Based on the last 24 hours Executions 1 Unique URLs …" at bounding box center [643, 391] width 966 height 610
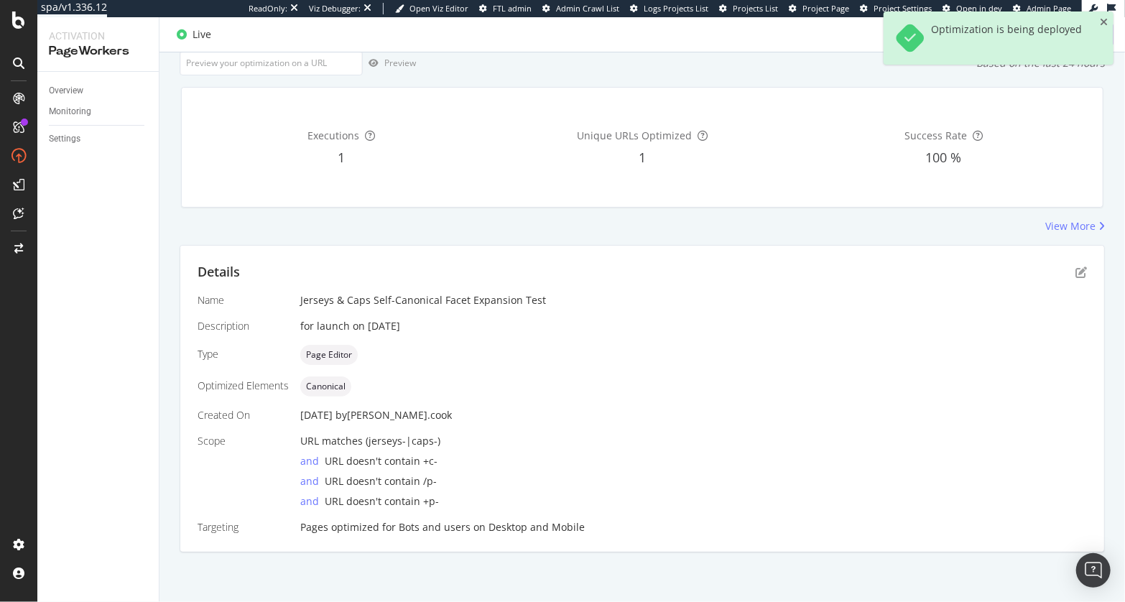
click at [176, 337] on div "Overview Reporting Preview Based on the last 24 hours Executions 1 Unique URLs …" at bounding box center [643, 298] width 966 height 610
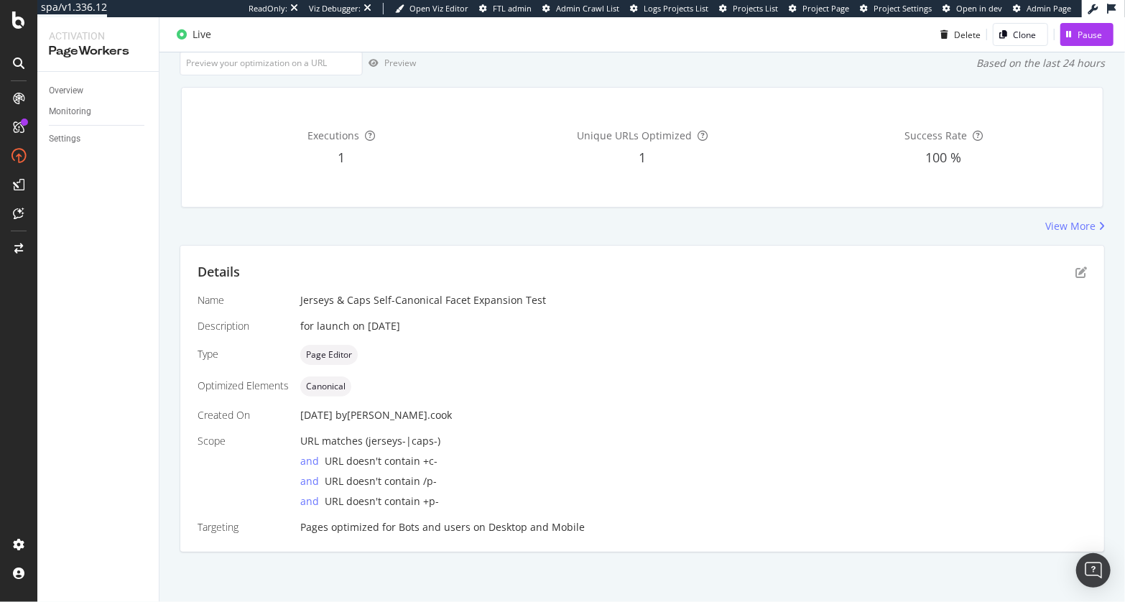
click at [540, 66] on div "Preview Based on the last 24 hours" at bounding box center [642, 62] width 925 height 25
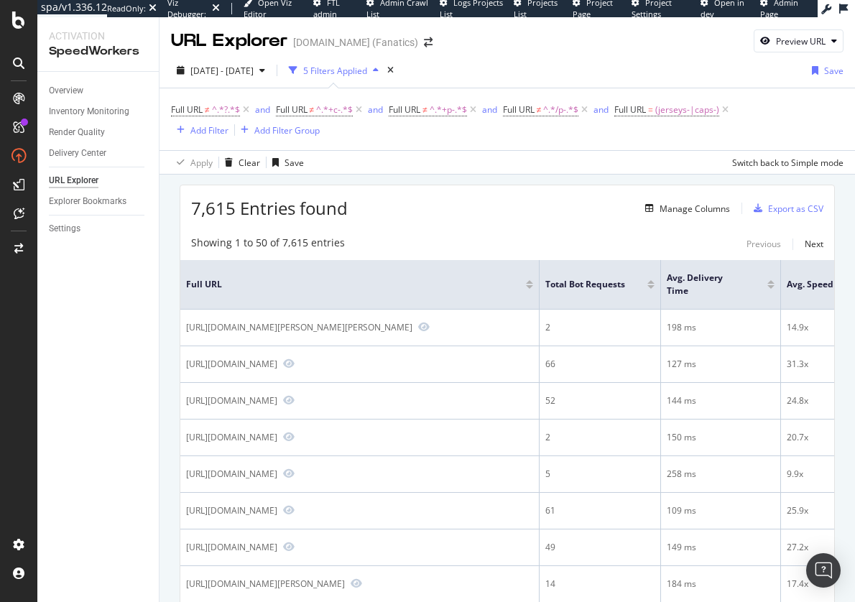
click at [435, 195] on div "7,615 Entries found Manage Columns Export as CSV" at bounding box center [507, 202] width 654 height 35
click at [652, 286] on div at bounding box center [650, 287] width 7 height 4
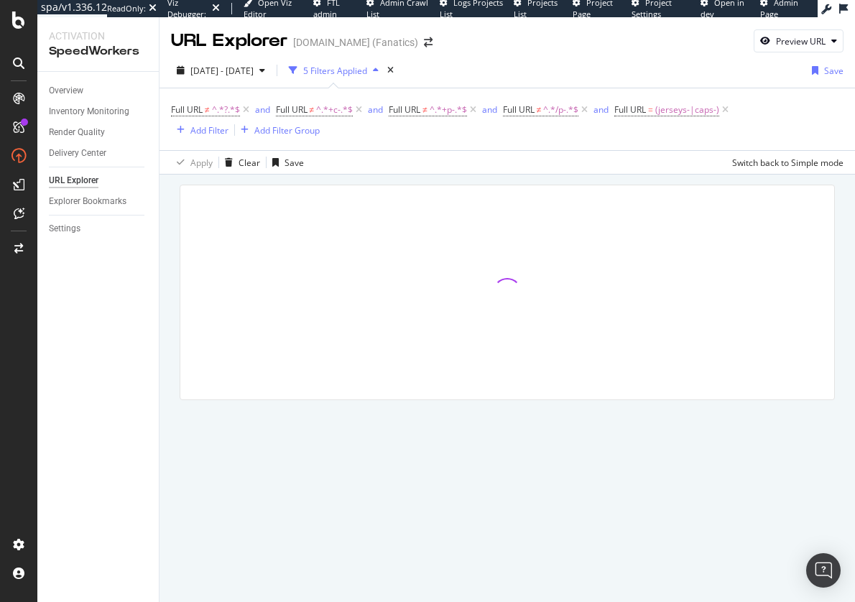
click at [613, 185] on div at bounding box center [507, 293] width 655 height 216
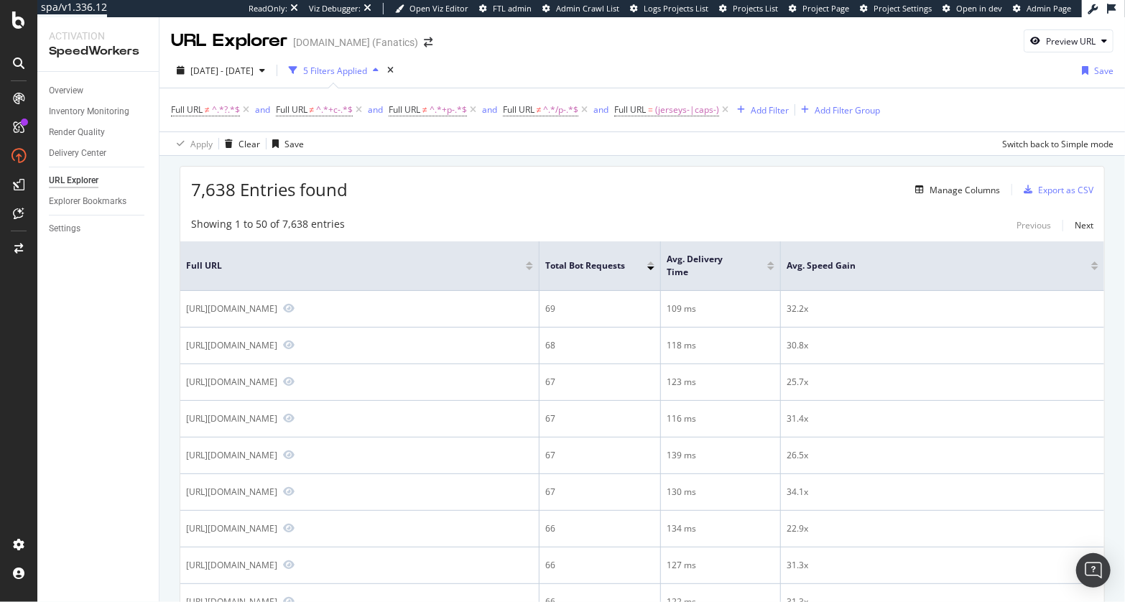
drag, startPoint x: 185, startPoint y: 191, endPoint x: 358, endPoint y: 195, distance: 172.5
click at [358, 195] on div "7,638 Entries found Manage Columns Export as CSV" at bounding box center [642, 184] width 924 height 35
click at [366, 196] on div "7,638 Entries found Manage Columns Export as CSV" at bounding box center [642, 184] width 924 height 35
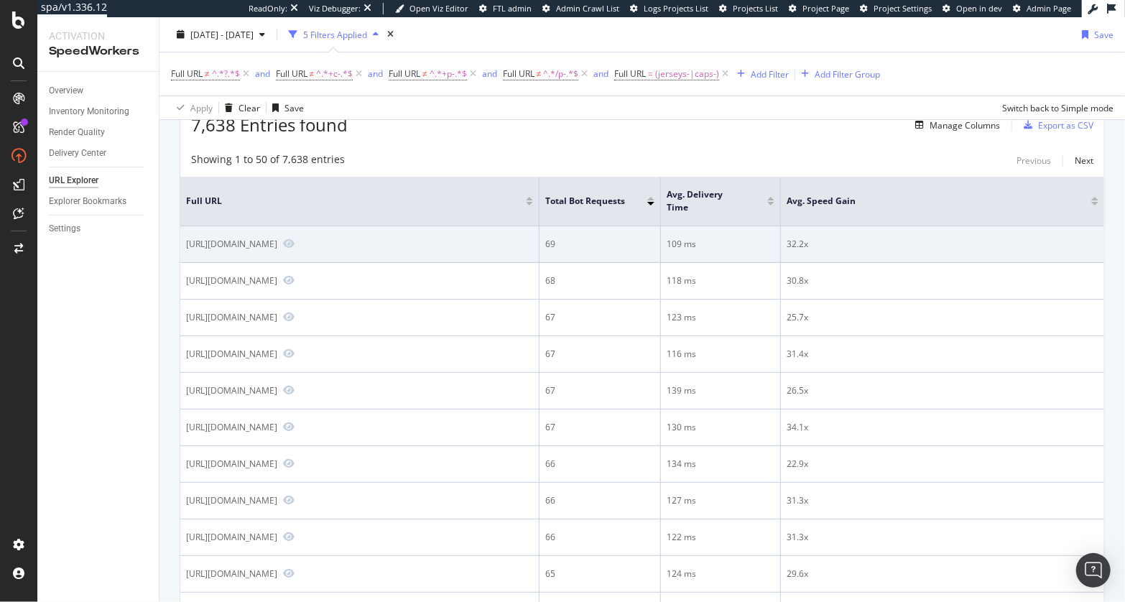
scroll to position [52, 0]
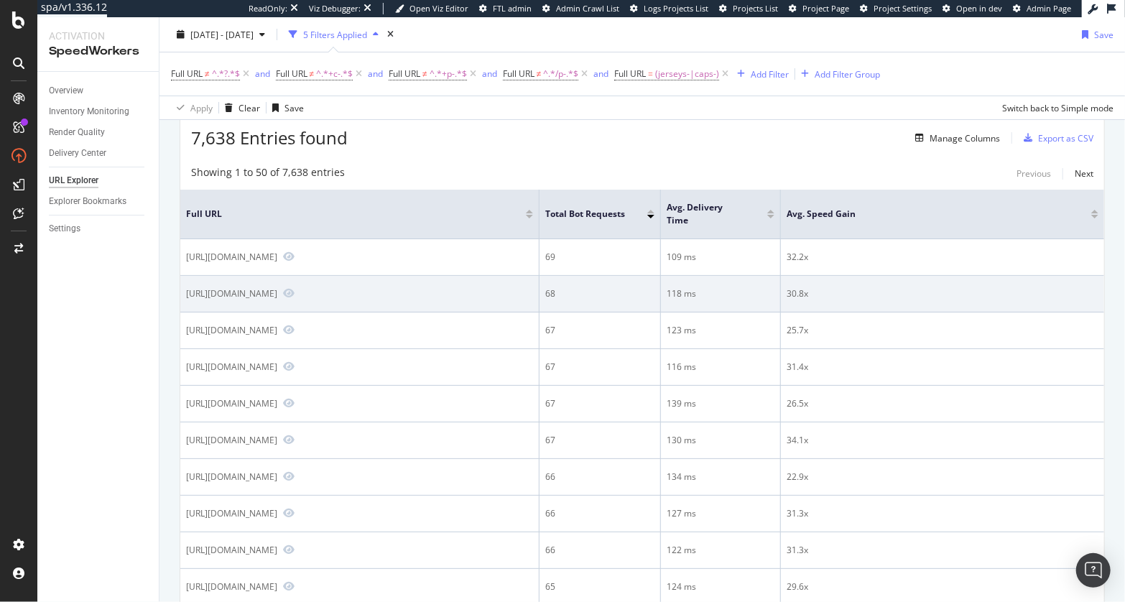
drag, startPoint x: 295, startPoint y: 307, endPoint x: 443, endPoint y: 308, distance: 148.0
click at [277, 300] on div "[URL][DOMAIN_NAME]" at bounding box center [231, 293] width 91 height 12
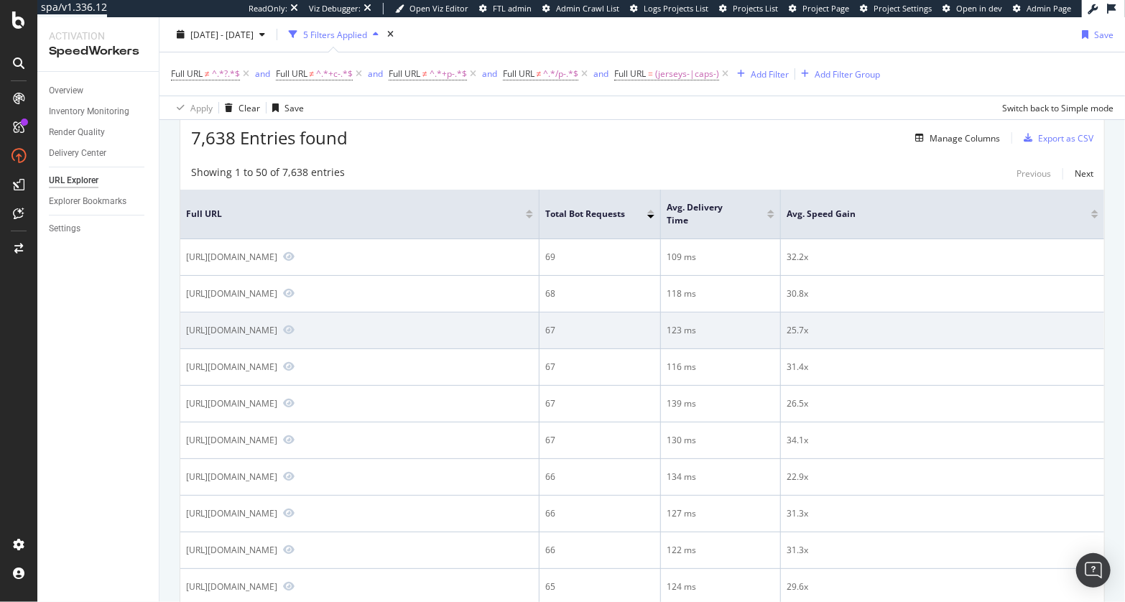
drag, startPoint x: 296, startPoint y: 354, endPoint x: 415, endPoint y: 351, distance: 118.6
click at [277, 336] on div "[URL][DOMAIN_NAME]" at bounding box center [231, 330] width 91 height 12
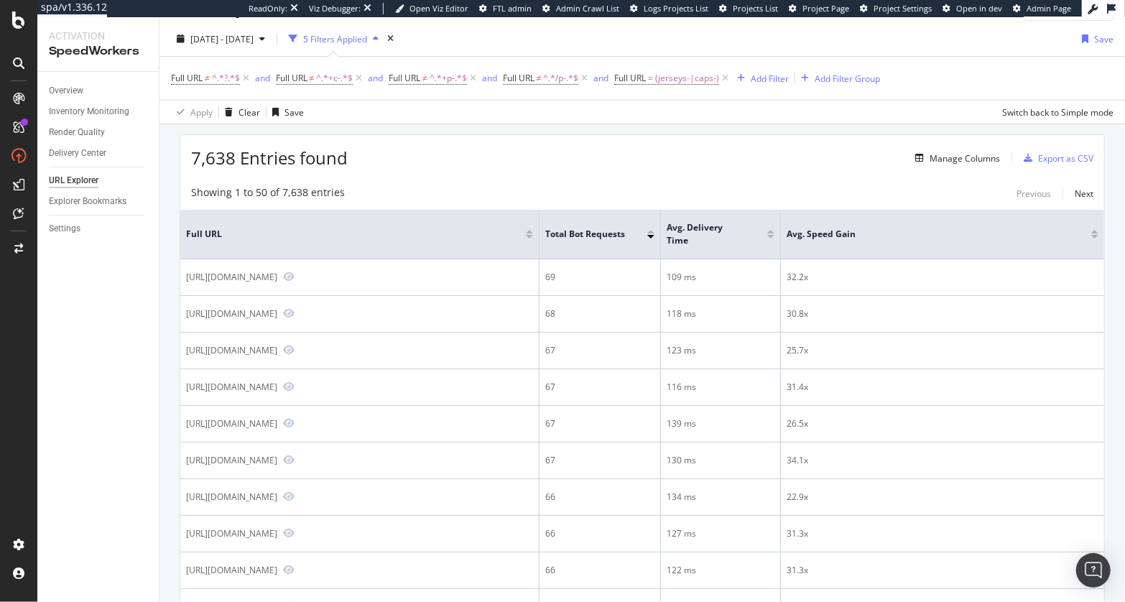
scroll to position [32, 0]
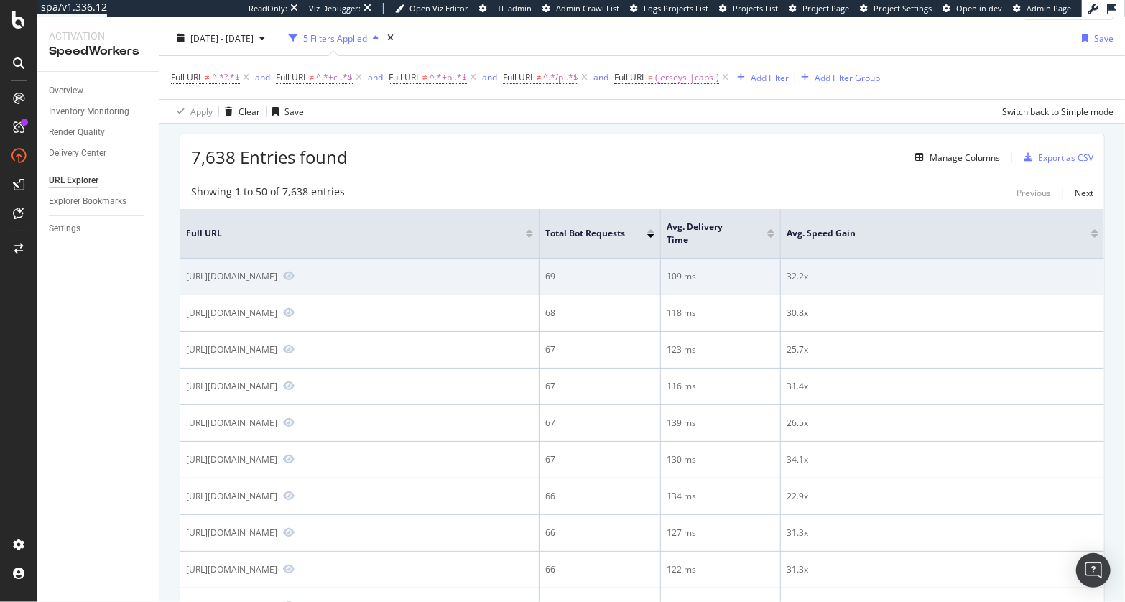
drag, startPoint x: 386, startPoint y: 277, endPoint x: 421, endPoint y: 274, distance: 35.3
click at [277, 274] on div "[URL][DOMAIN_NAME]" at bounding box center [231, 276] width 91 height 12
drag, startPoint x: 425, startPoint y: 277, endPoint x: 384, endPoint y: 278, distance: 41.0
click at [277, 278] on div "[URL][DOMAIN_NAME]" at bounding box center [231, 276] width 91 height 12
click at [277, 275] on div "[URL][DOMAIN_NAME]" at bounding box center [231, 276] width 91 height 12
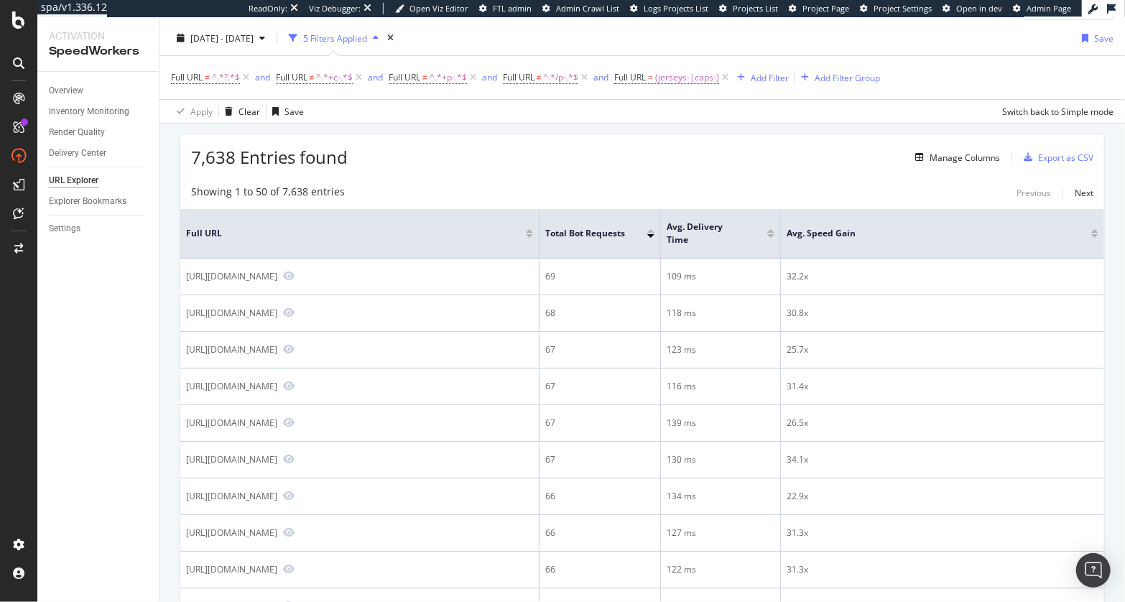
scroll to position [0, 0]
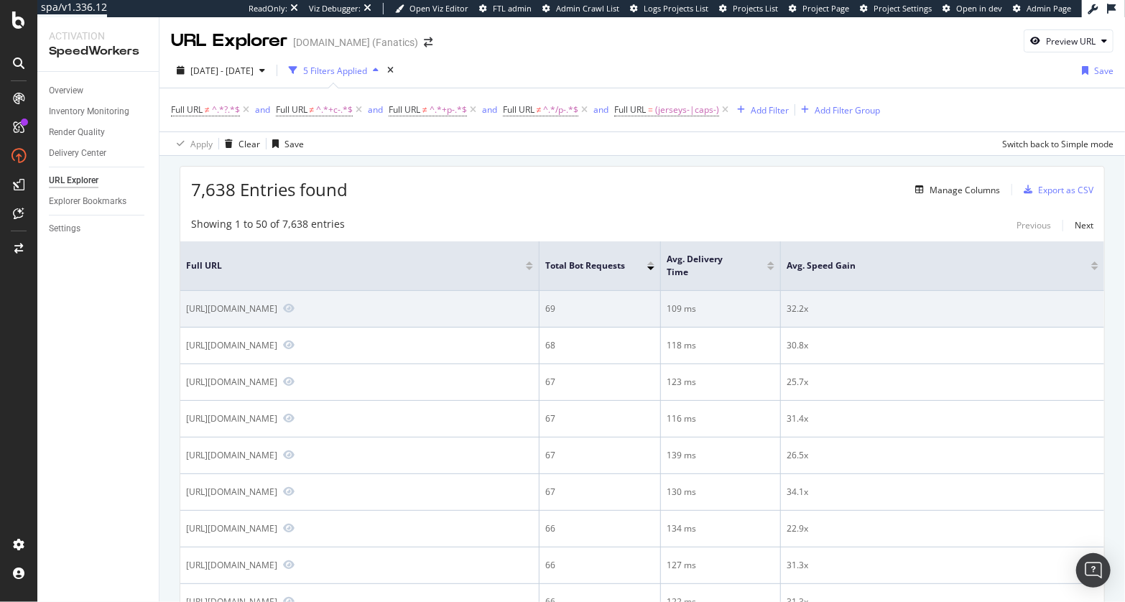
click at [277, 315] on div "[URL][DOMAIN_NAME]" at bounding box center [231, 308] width 91 height 12
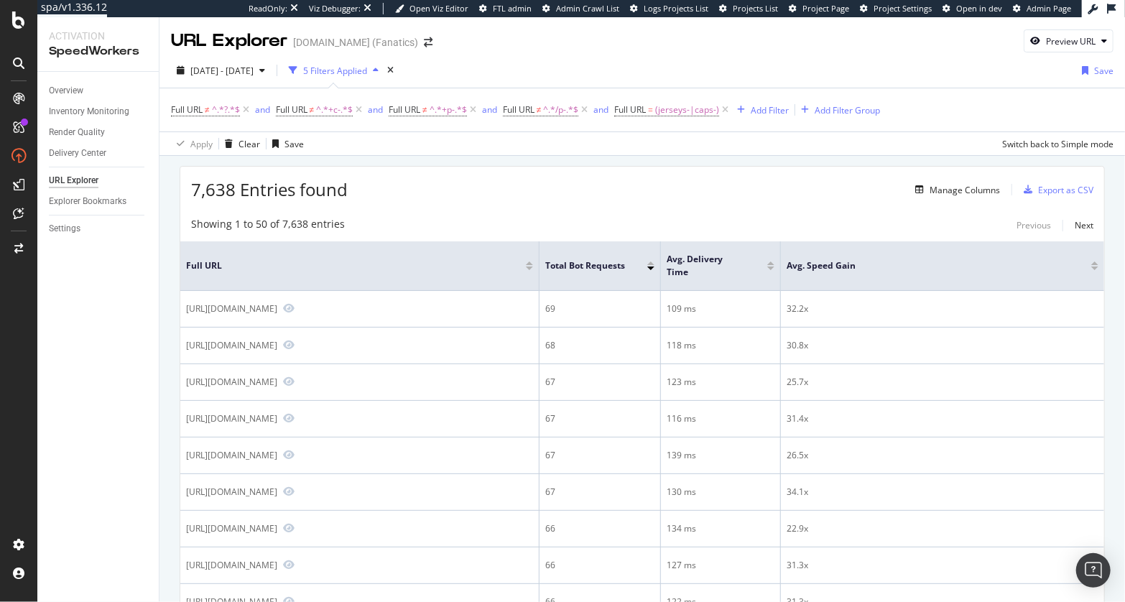
click at [109, 249] on div "Overview Inventory Monitoring Render Quality Delivery Center URL Explorer Explo…" at bounding box center [97, 337] width 121 height 530
click at [1107, 68] on div "Save" at bounding box center [1103, 71] width 19 height 12
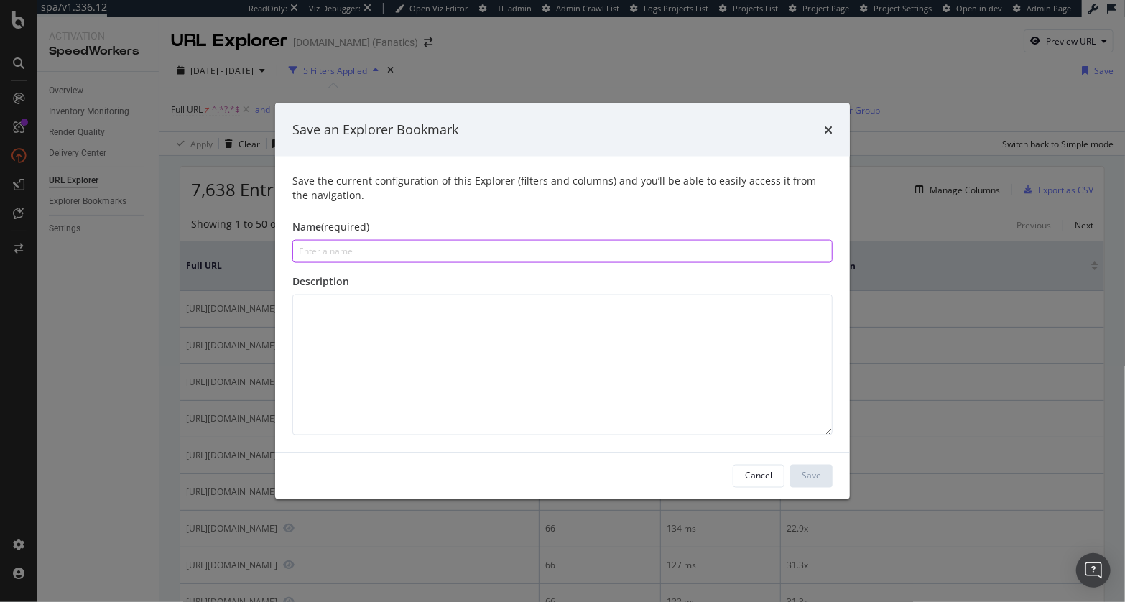
click at [374, 247] on input "modal" at bounding box center [562, 250] width 540 height 23
type input "Pages Affected by Canonical Facet Expansion Test"
drag, startPoint x: 655, startPoint y: 353, endPoint x: 707, endPoint y: 396, distance: 67.3
click at [655, 354] on textarea "modal" at bounding box center [562, 364] width 540 height 141
type textarea "8/25/25 go-live"
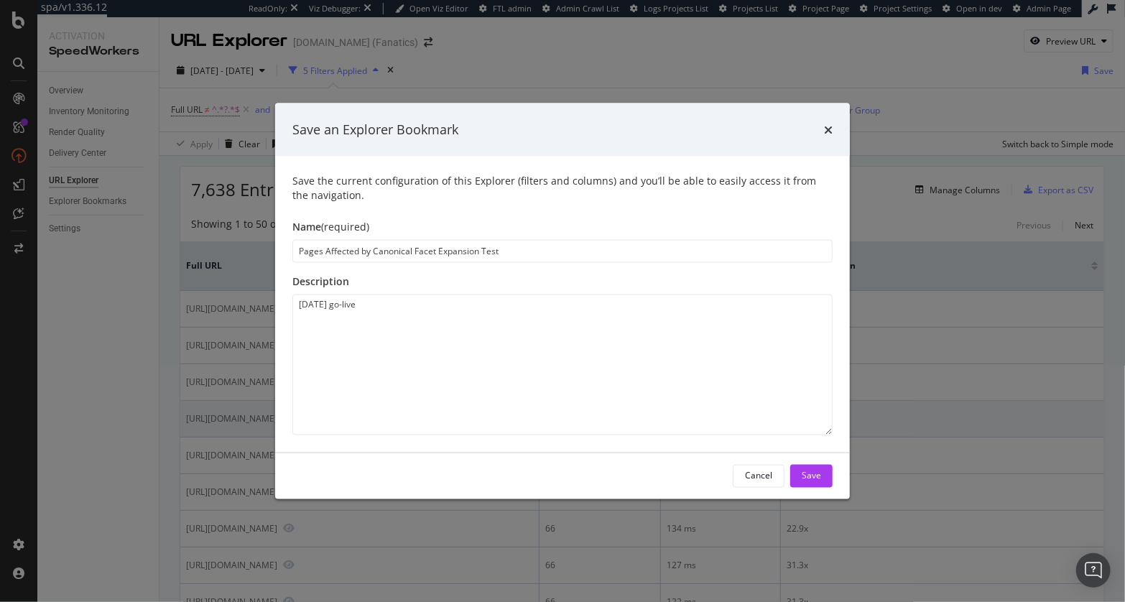
drag, startPoint x: 821, startPoint y: 484, endPoint x: 803, endPoint y: 486, distance: 18.0
click at [821, 484] on button "Save" at bounding box center [811, 475] width 42 height 23
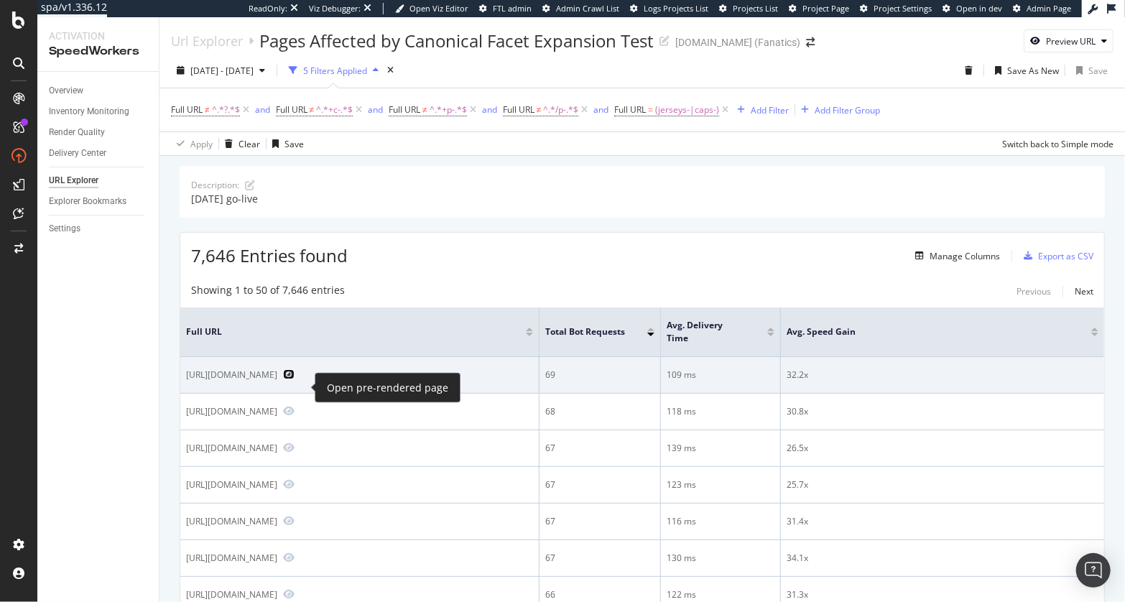
click at [295, 379] on icon "Preview https://www.mlbshop.com/atlanta-braves/jerseys-nike-elite/t-25116350+d-…" at bounding box center [288, 374] width 11 height 10
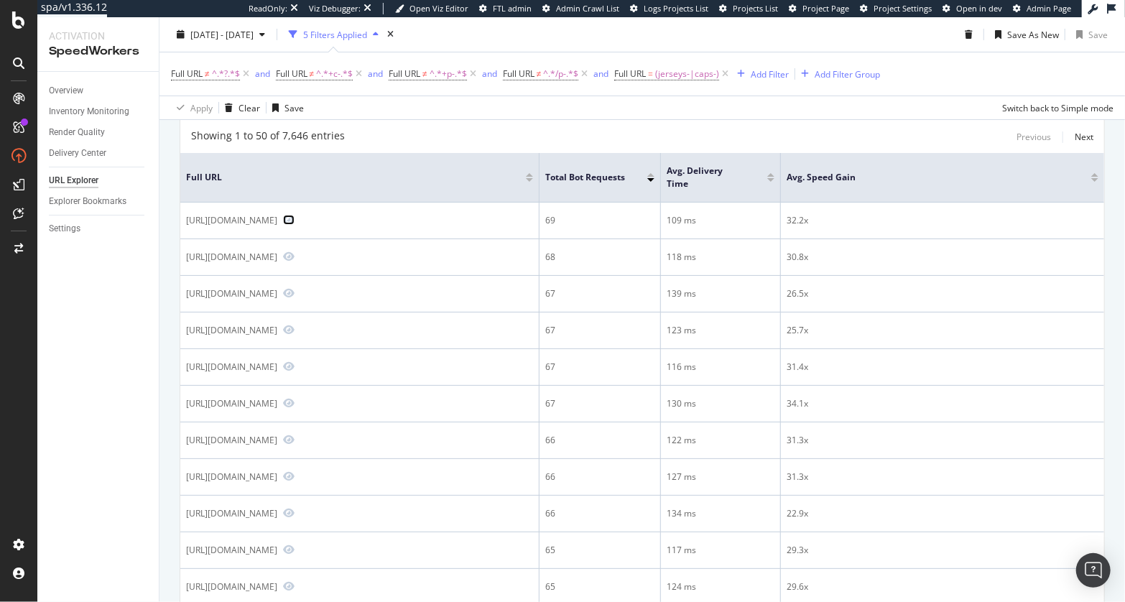
scroll to position [152, 0]
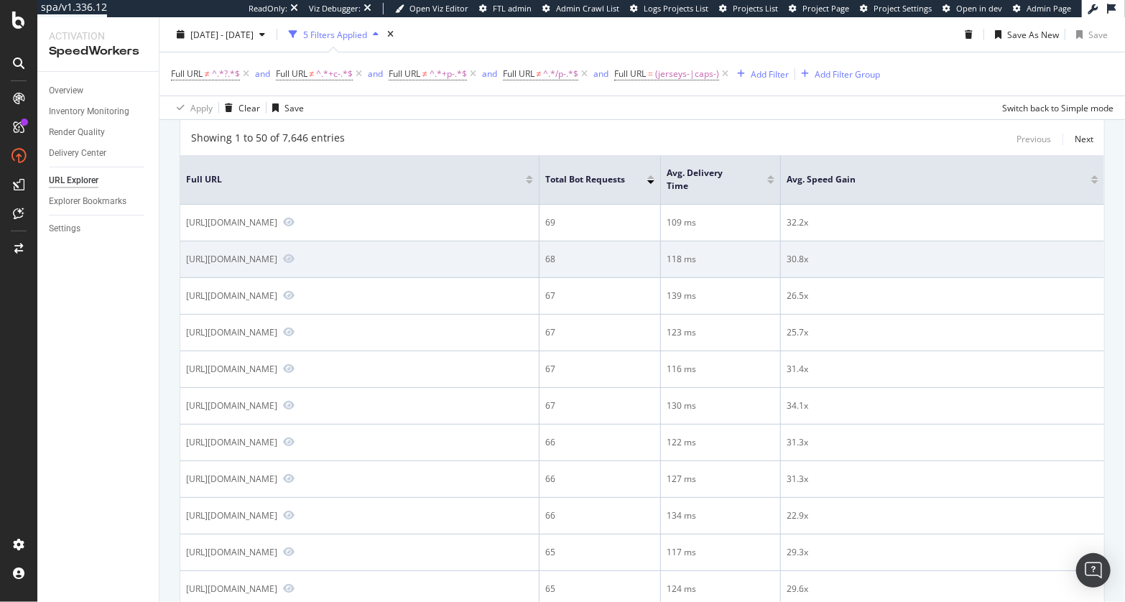
click at [277, 265] on div "https://www.mlbshop.com/boston-red-sox/jerseys-nike-limited/t-25448564+d-892777…" at bounding box center [231, 259] width 91 height 12
copy div "https://www.mlbshop.com/boston-red-sox/jerseys-nike-limited/t-25448564+d-892777…"
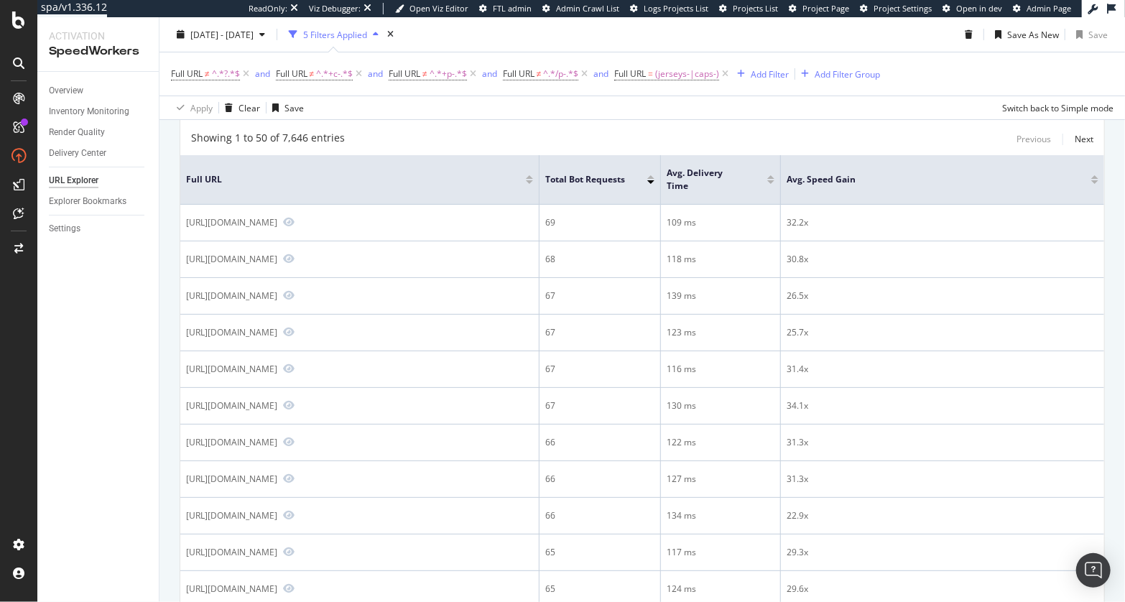
drag, startPoint x: 851, startPoint y: 34, endPoint x: 894, endPoint y: 11, distance: 48.2
click at [852, 34] on div "2025 Jul. 29th - Aug. 25th 5 Filters Applied Save As New Save" at bounding box center [643, 37] width 966 height 29
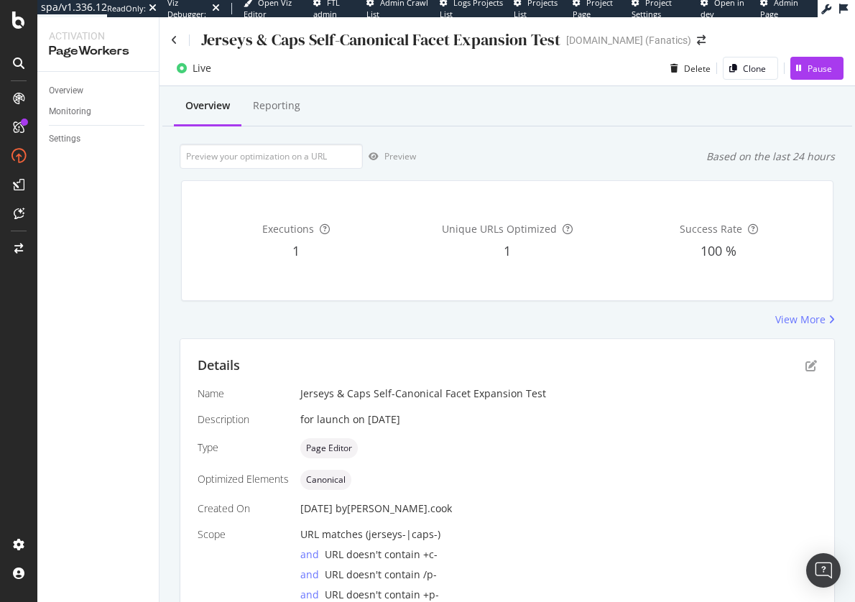
scroll to position [93, 0]
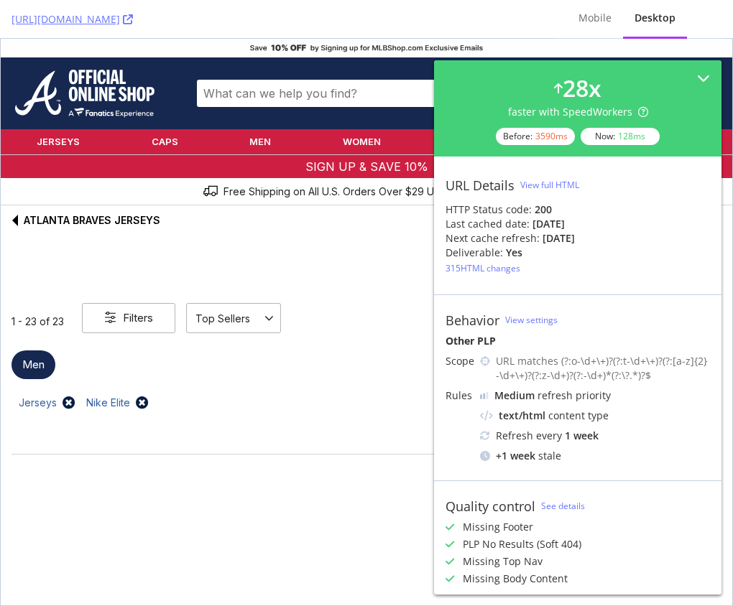
scroll to position [3077, 0]
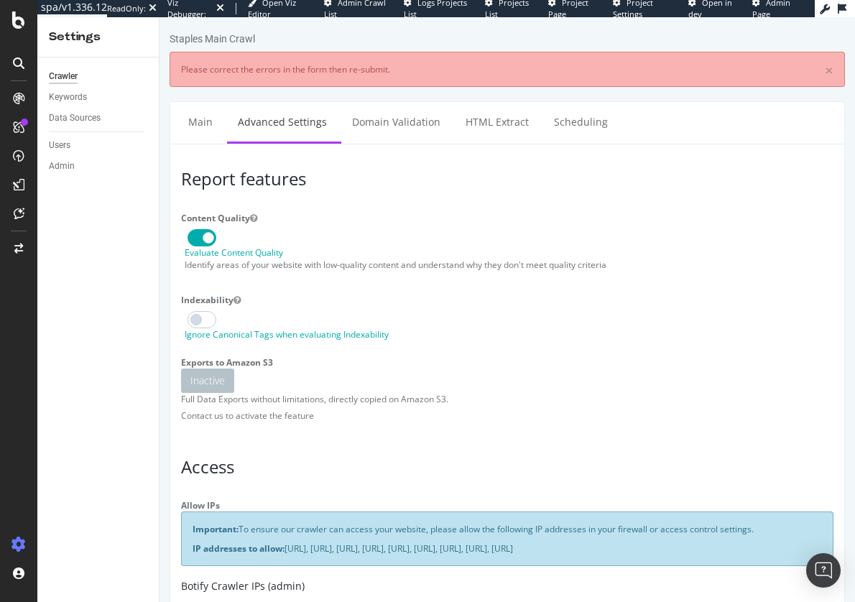
click at [131, 272] on div "Crawler Keywords Data Sources Users Admin" at bounding box center [97, 329] width 121 height 545
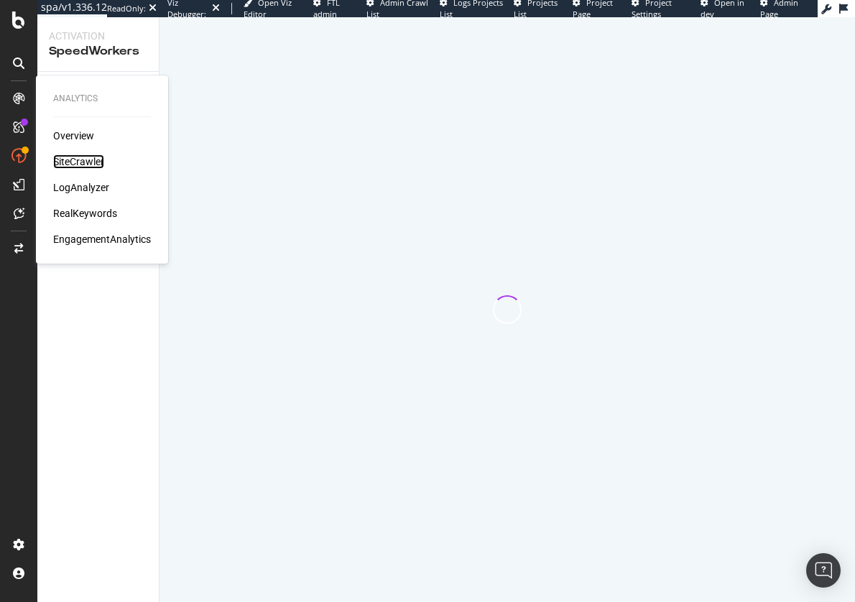
click at [73, 160] on div "SiteCrawler" at bounding box center [78, 161] width 51 height 14
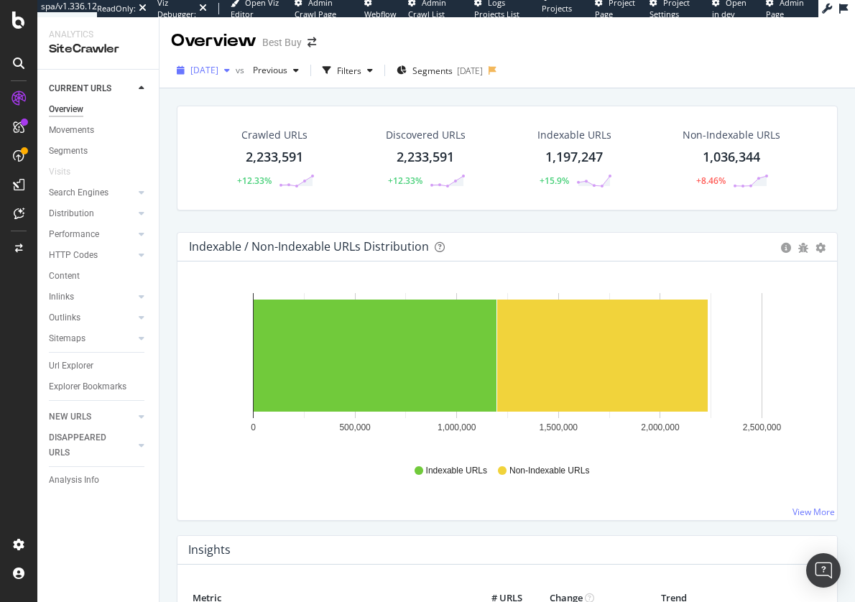
click at [214, 70] on span "[DATE]" at bounding box center [204, 70] width 28 height 12
click at [165, 196] on div "Crawled URLs 2,233,591 +12.33% Discovered URLs 2,233,591 +12.33% Indexable URLs…" at bounding box center [508, 380] width 696 height 585
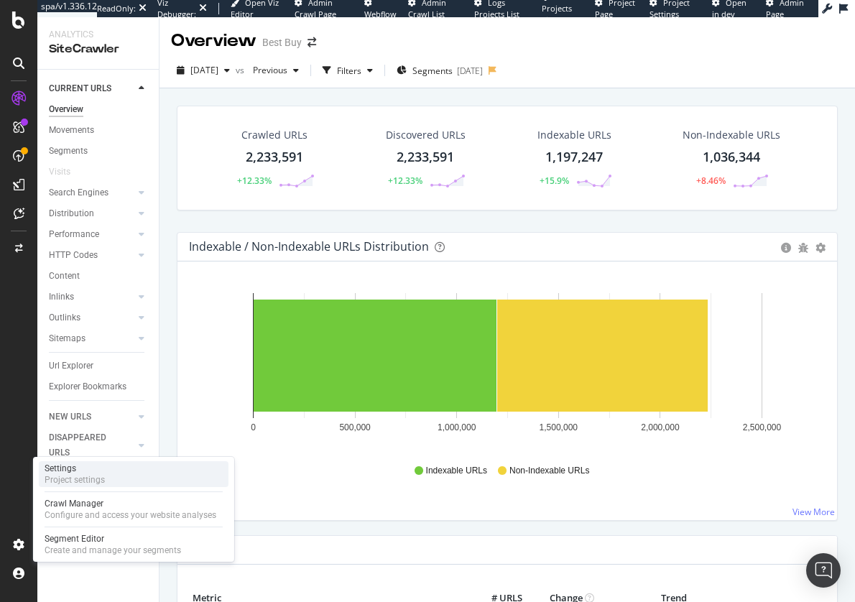
click at [88, 475] on div "Project settings" at bounding box center [75, 479] width 60 height 11
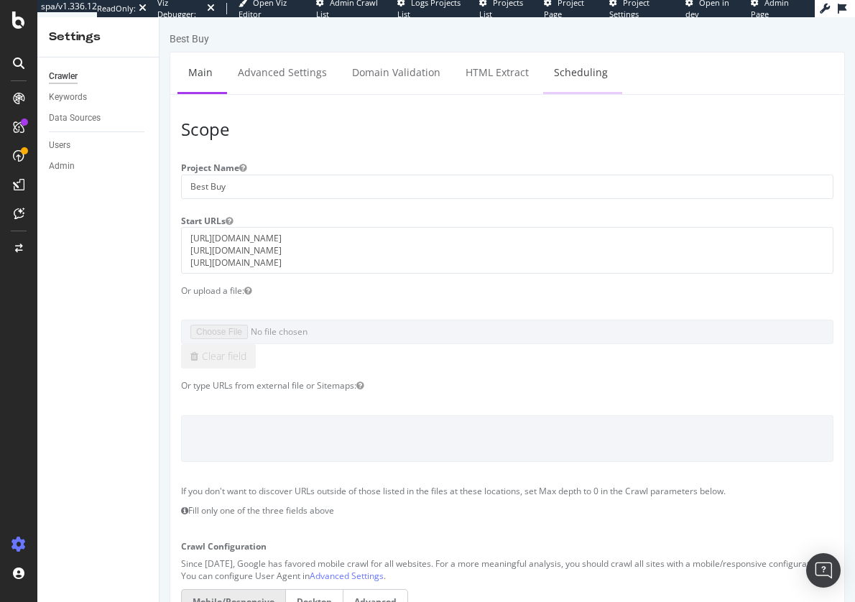
click at [547, 83] on link "Scheduling" at bounding box center [580, 72] width 75 height 40
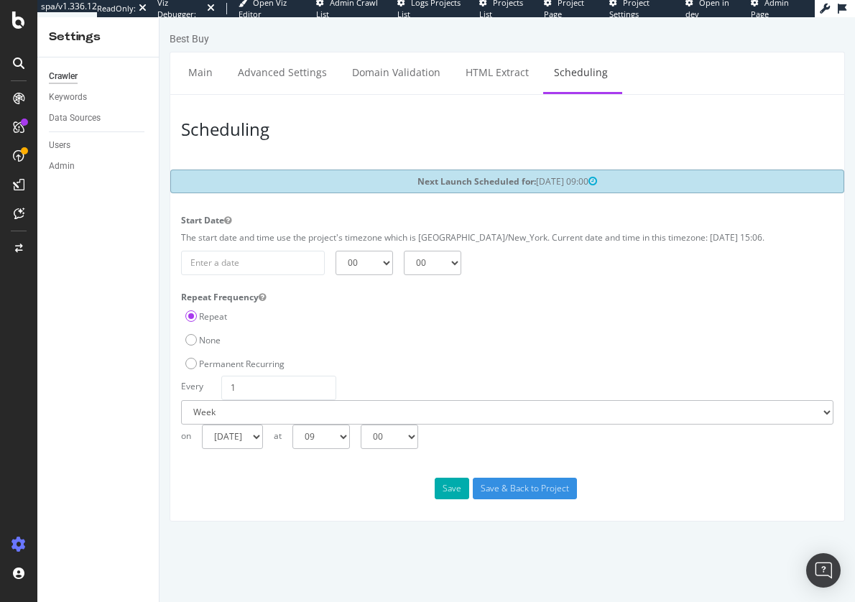
click at [379, 147] on header "Scheduling" at bounding box center [507, 131] width 667 height 51
